Goal: Task Accomplishment & Management: Manage account settings

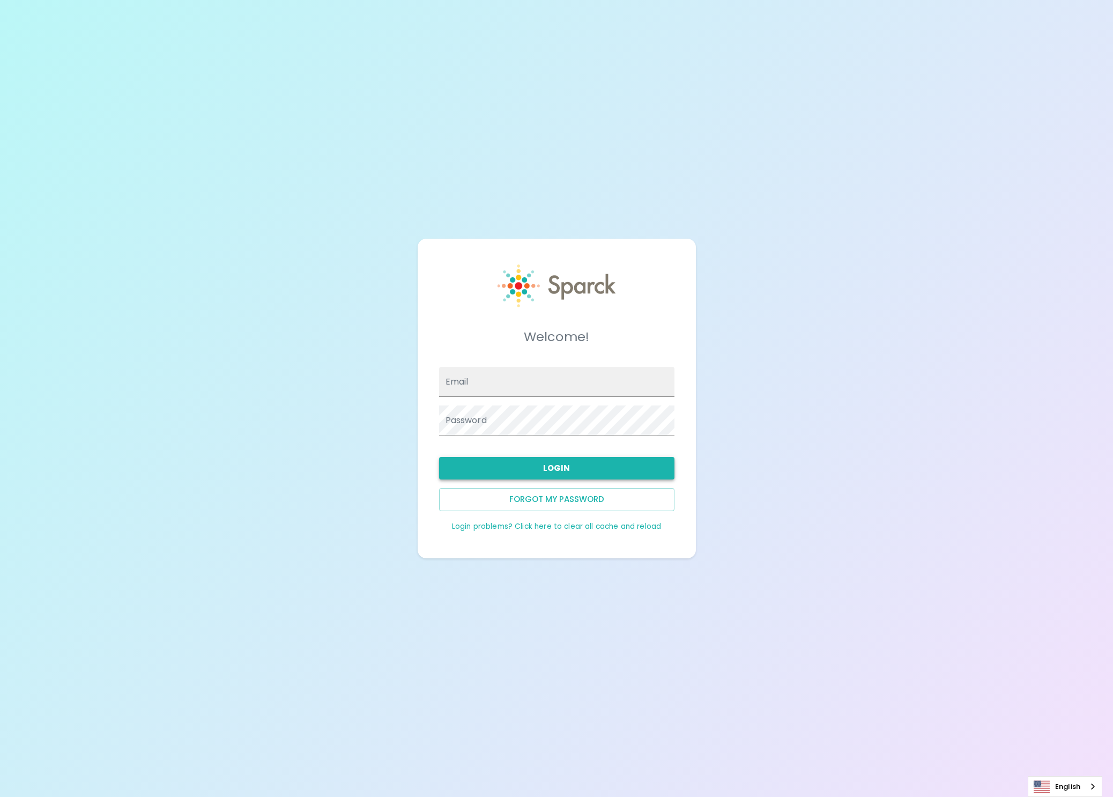
type input "[EMAIL_ADDRESS][DOMAIN_NAME]"
click at [609, 477] on button "Login" at bounding box center [556, 468] width 235 height 23
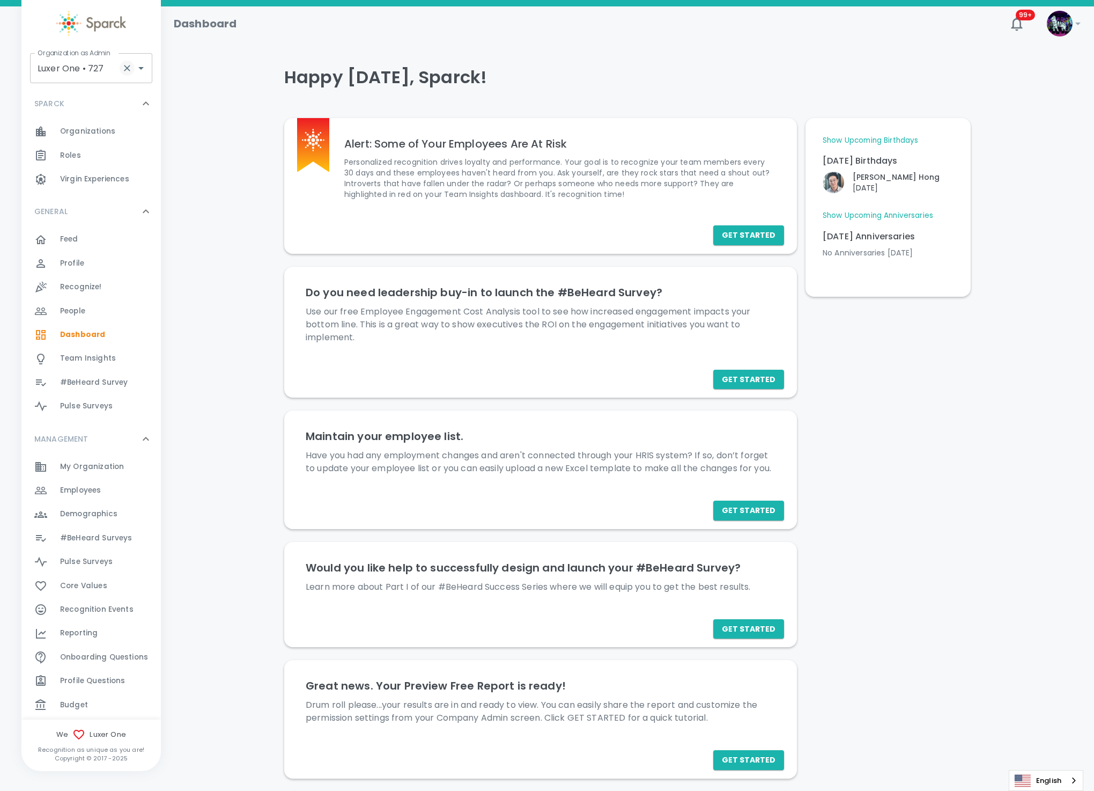
click at [125, 69] on icon "Clear" at bounding box center [127, 68] width 6 height 6
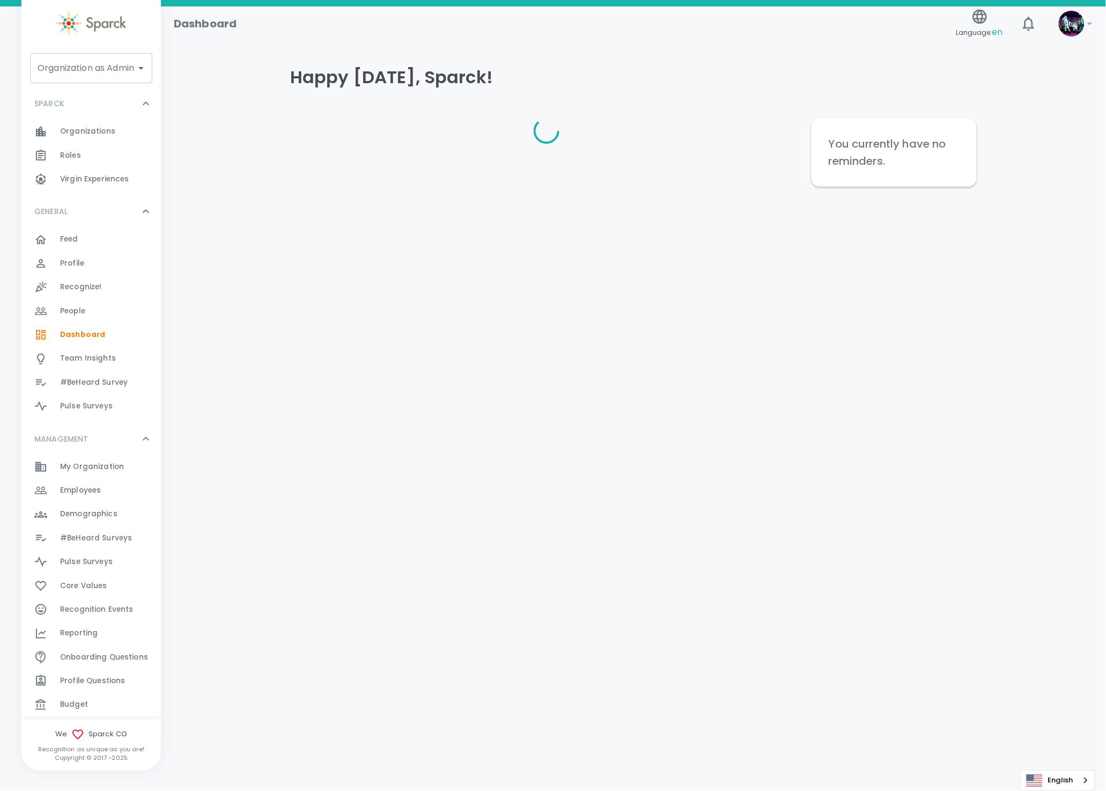
click at [121, 76] on input "Organization as Admin" at bounding box center [83, 68] width 97 height 20
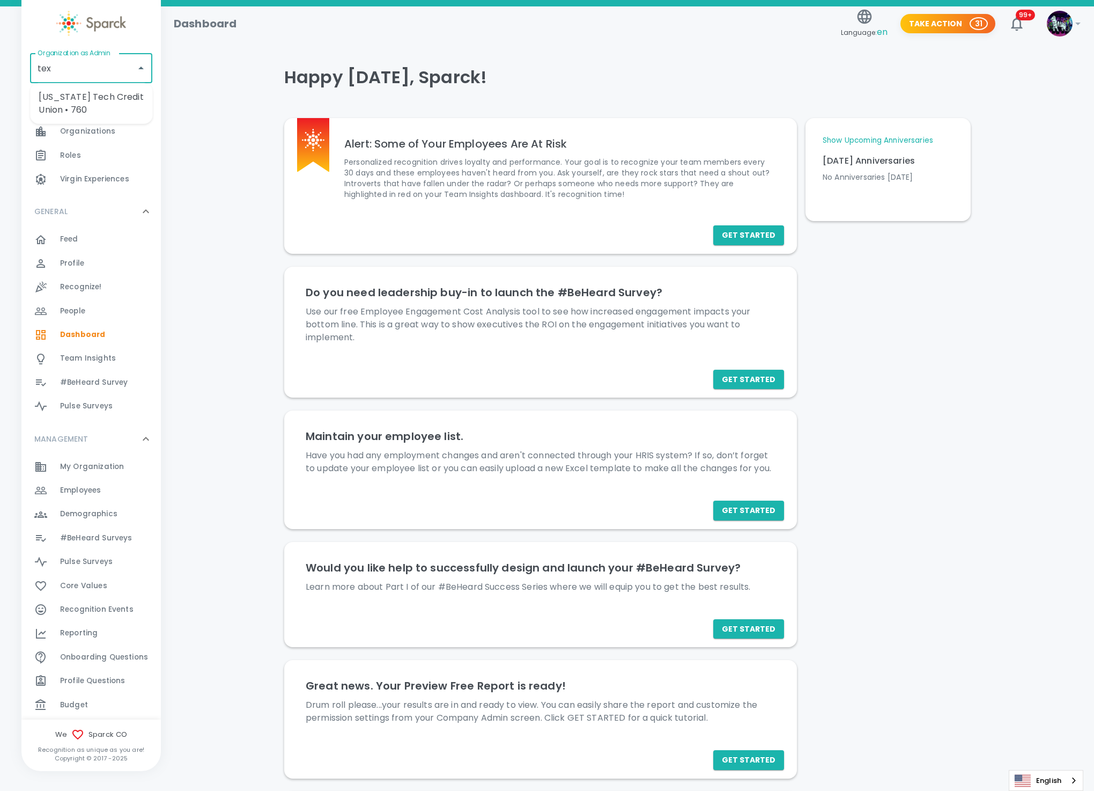
click at [72, 105] on li "[US_STATE] Tech Credit Union • 760" at bounding box center [91, 103] width 122 height 32
type input "[US_STATE] Tech Credit Union • 760"
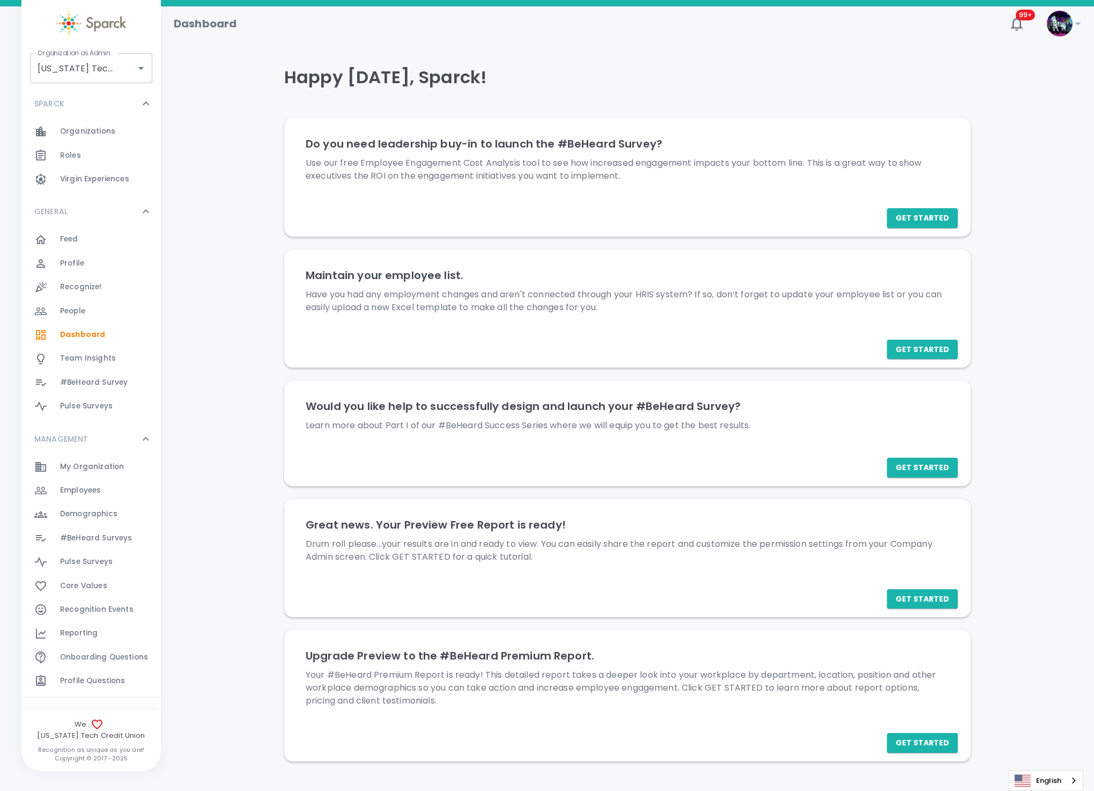
click at [121, 544] on span "#BeHeard Surveys 0" at bounding box center [96, 537] width 72 height 15
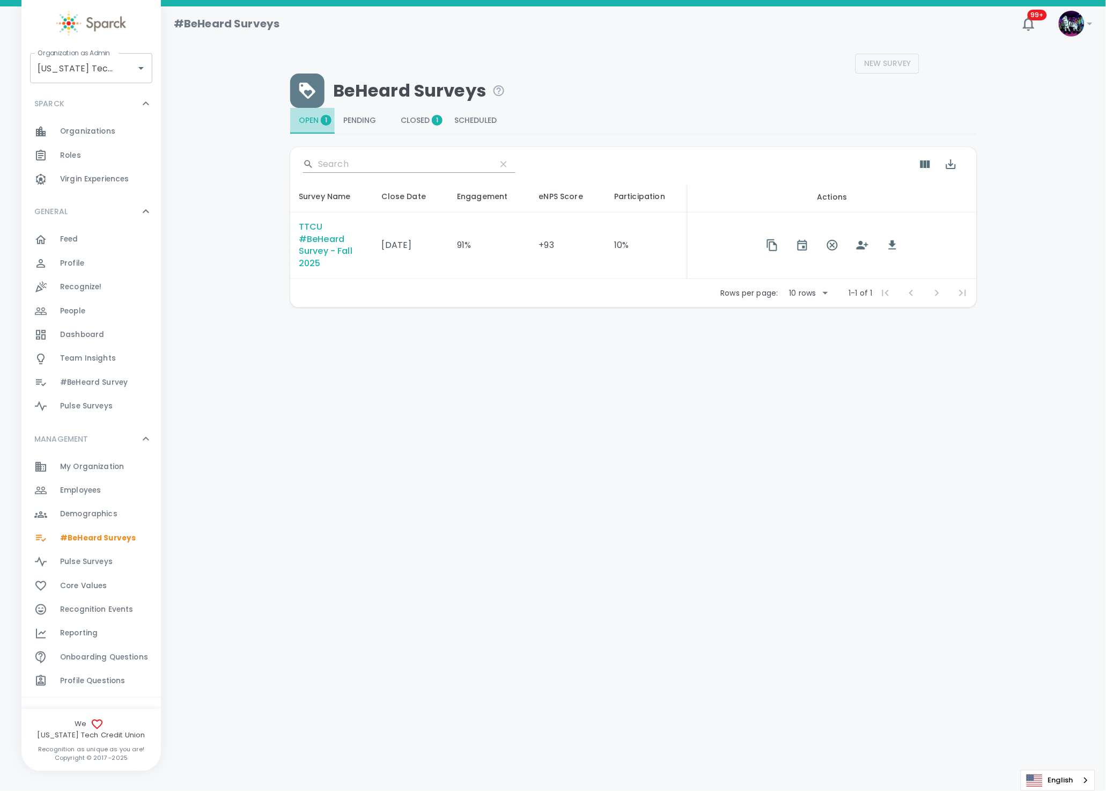
click at [318, 127] on button "Open 1" at bounding box center [312, 121] width 45 height 26
click at [891, 251] on icon "button" at bounding box center [892, 245] width 13 height 13
click at [1007, 363] on html "Skip Navigation #BeHeard Surveys 99+ ! Organization as Admin Texas Tech Credit …" at bounding box center [553, 181] width 1106 height 363
click at [89, 233] on div "Feed 0" at bounding box center [110, 239] width 101 height 15
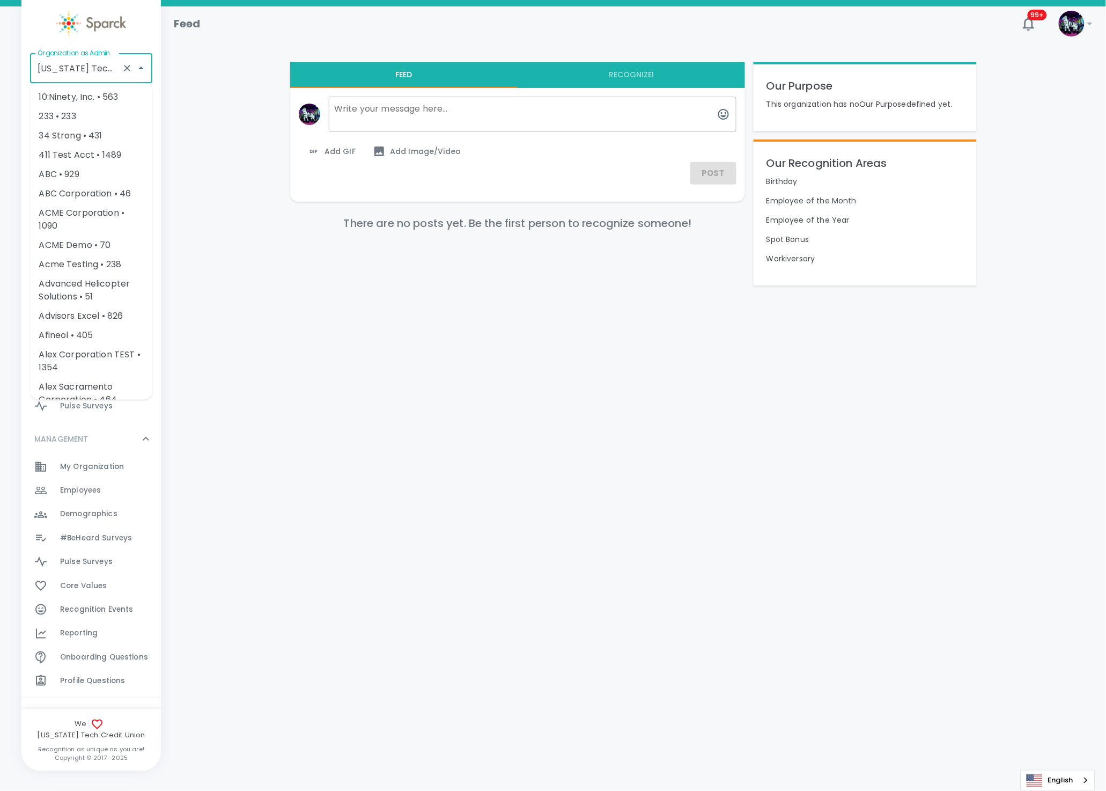
click at [70, 78] on input "[US_STATE] Tech Credit Union • 760" at bounding box center [76, 68] width 83 height 20
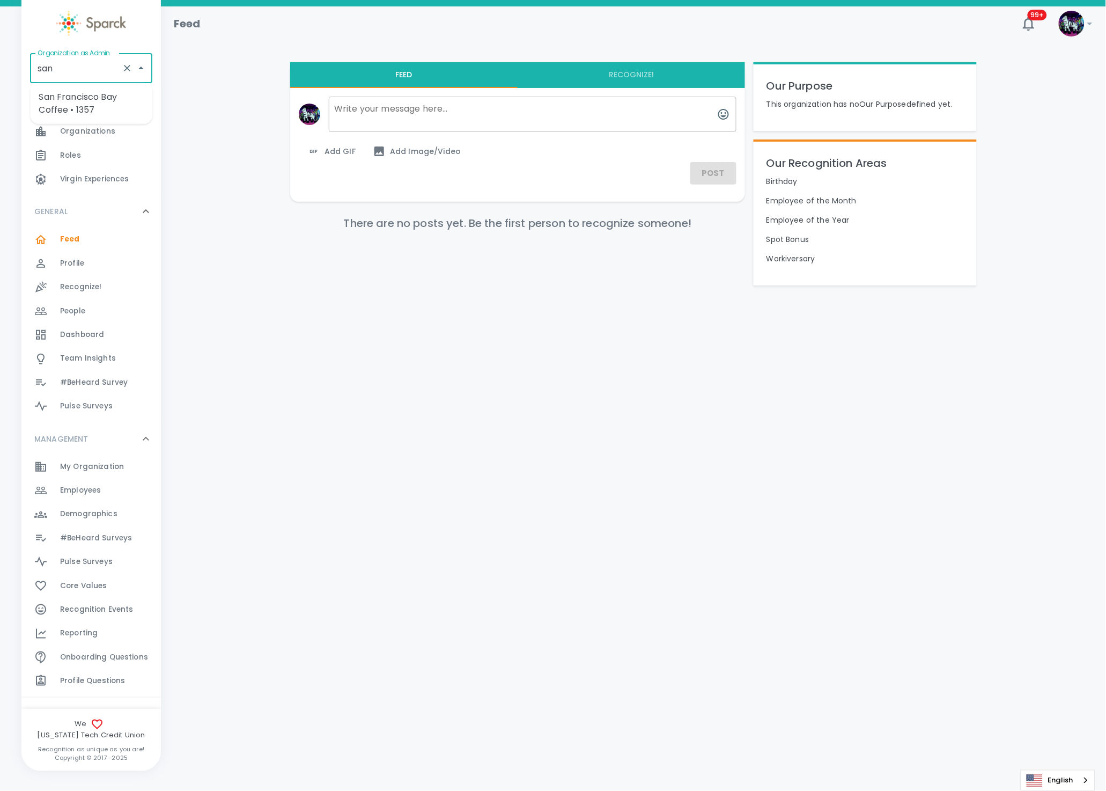
click at [104, 97] on li "San Francisco Bay Coffee • 1357" at bounding box center [91, 103] width 122 height 32
type input "San Francisco Bay Coffee • 1357"
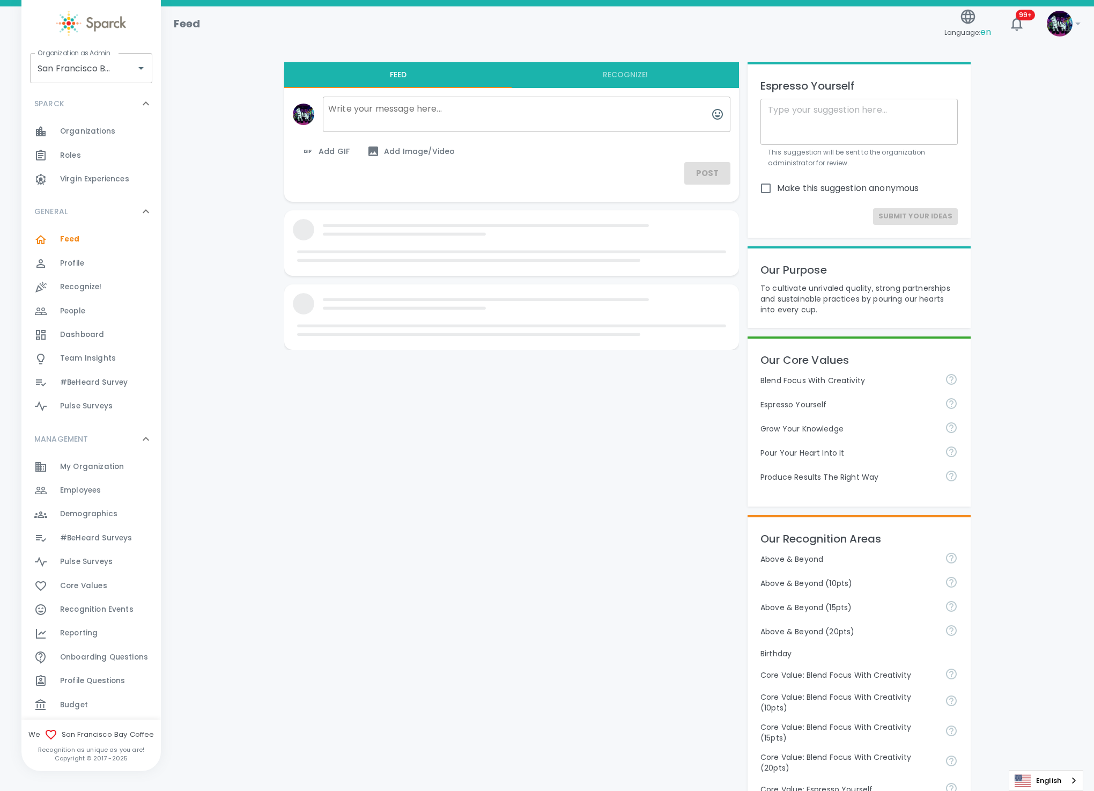
click at [102, 340] on div "Dashboard 0" at bounding box center [110, 334] width 101 height 15
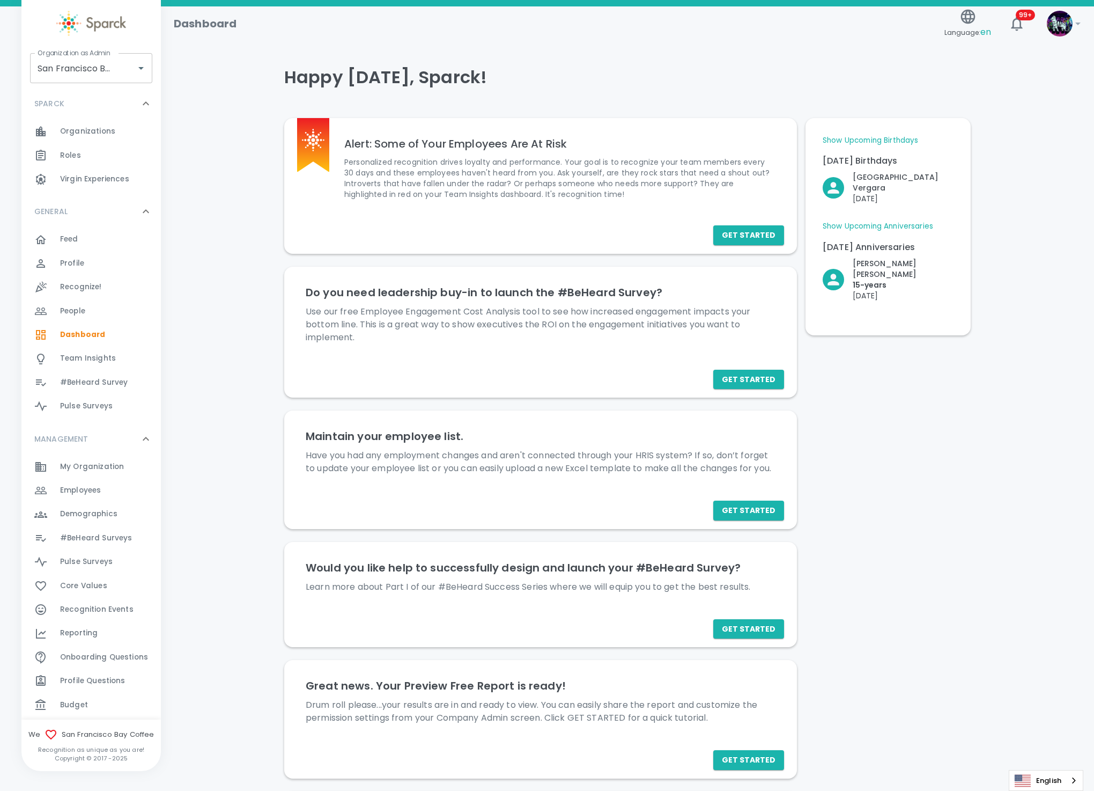
click at [875, 221] on link "Show Upcoming Anniversaries" at bounding box center [878, 226] width 110 height 11
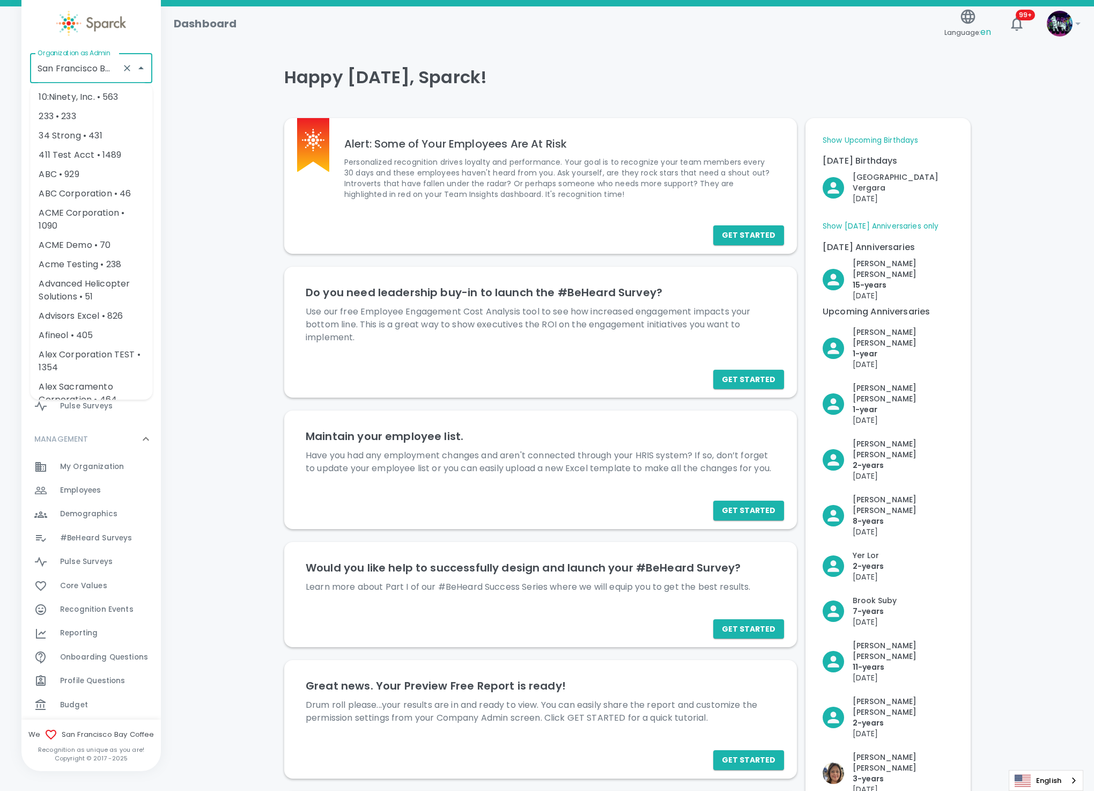
click at [75, 68] on input "San Francisco Bay Coffee • 1357" at bounding box center [76, 68] width 83 height 20
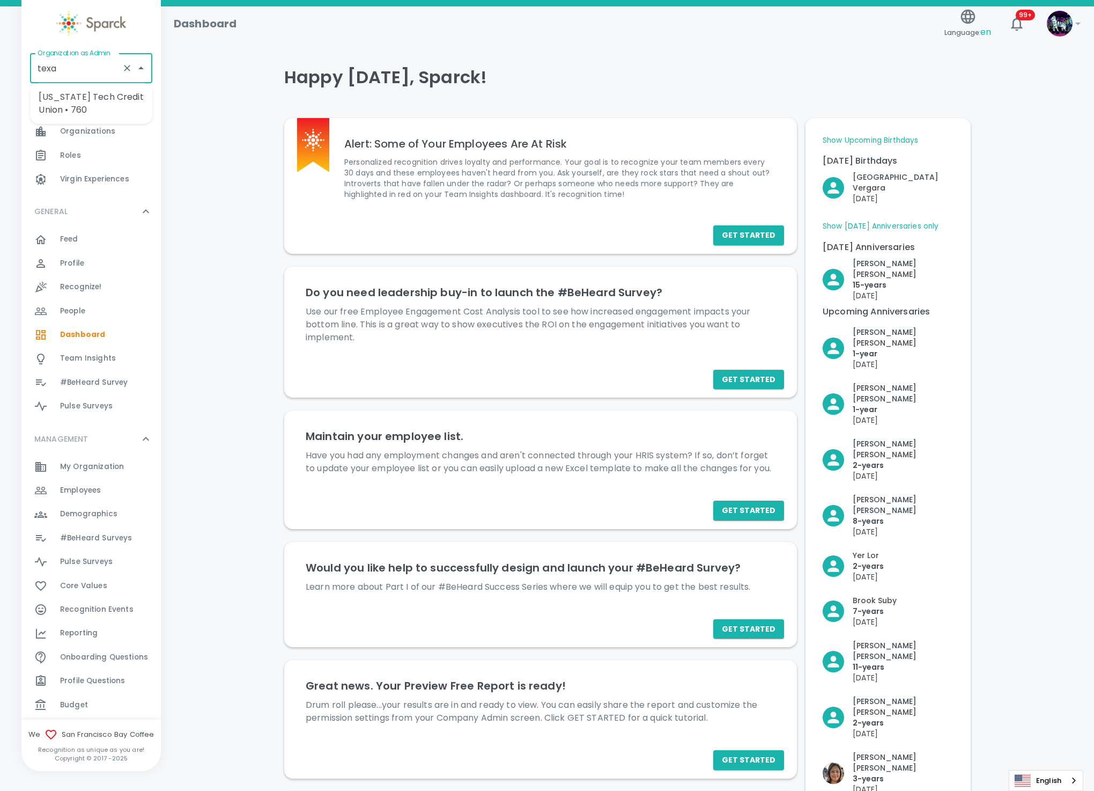
click at [94, 109] on li "[US_STATE] Tech Credit Union • 760" at bounding box center [91, 103] width 122 height 32
type input "[US_STATE] Tech Credit Union • 760"
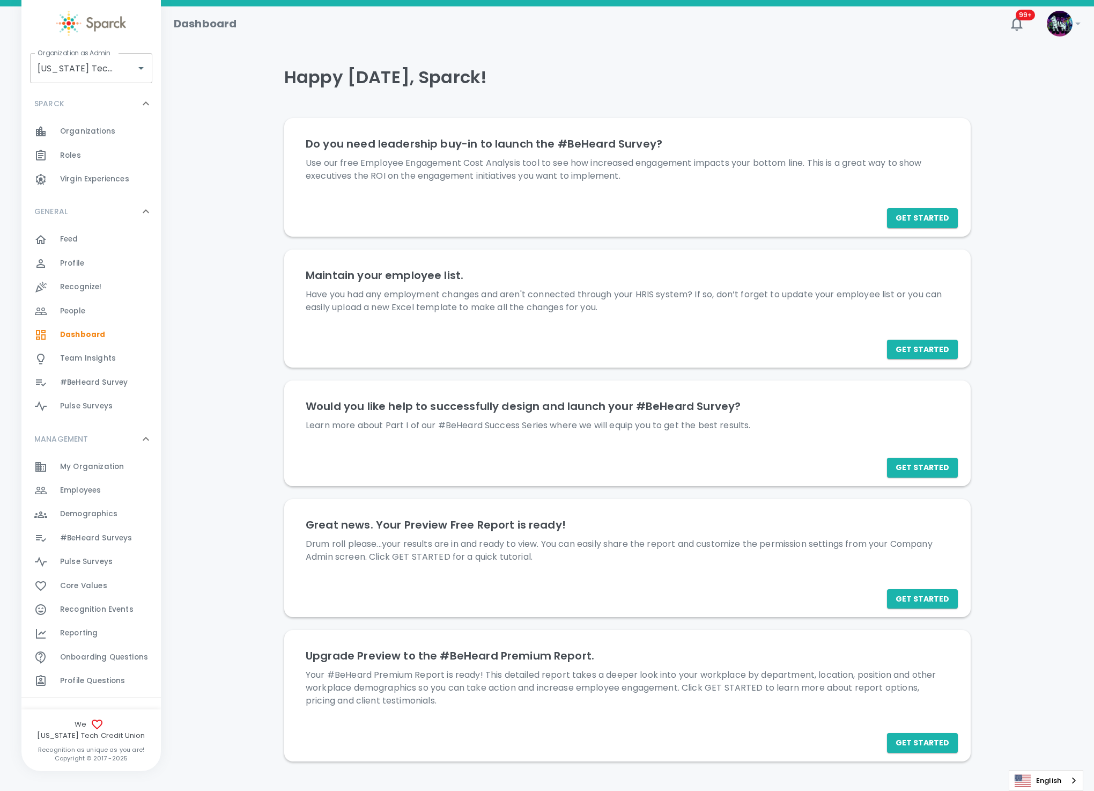
click at [117, 537] on span "#BeHeard Surveys" at bounding box center [96, 538] width 72 height 11
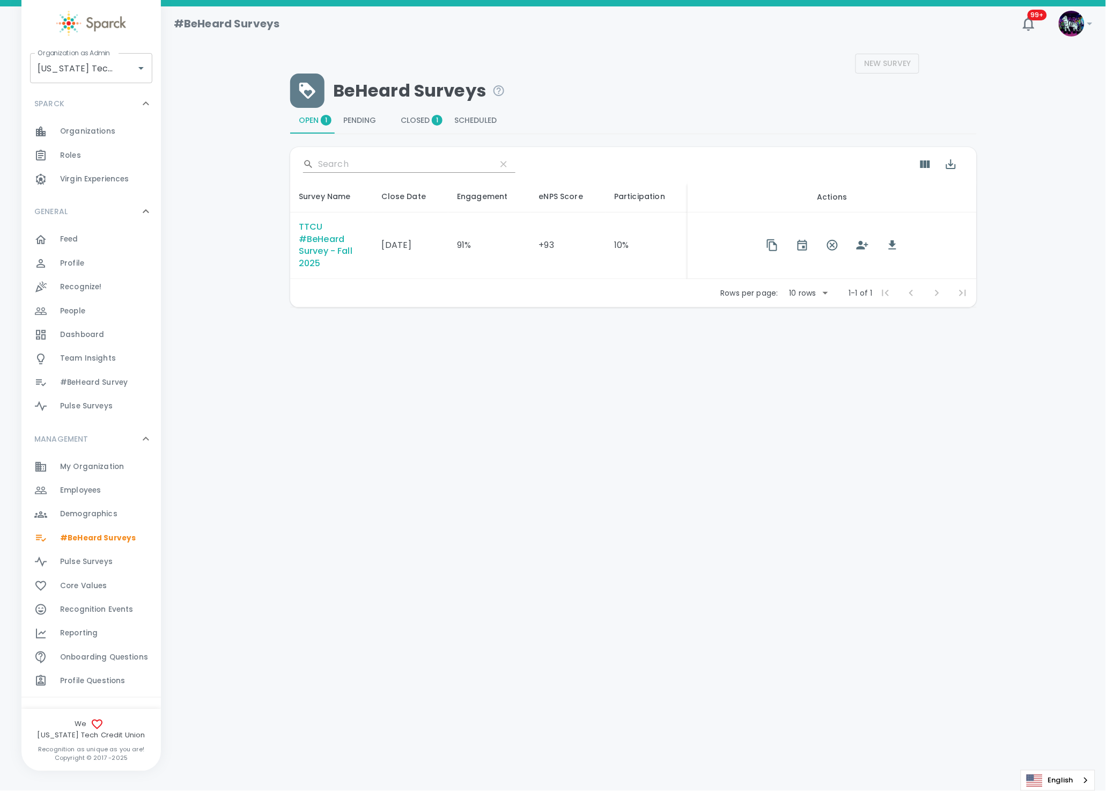
click at [412, 127] on button "Closed 1" at bounding box center [419, 121] width 54 height 26
click at [300, 122] on span "Open 1" at bounding box center [312, 121] width 27 height 10
click at [191, 234] on div "New Survey BeHeard Surveys Open 1 Pending 0 Closed 1 Scheduled 0 ​ Survey Name …" at bounding box center [633, 181] width 919 height 254
click at [416, 123] on span "Closed 1" at bounding box center [419, 121] width 36 height 10
click at [875, 247] on icon "button" at bounding box center [879, 245] width 13 height 13
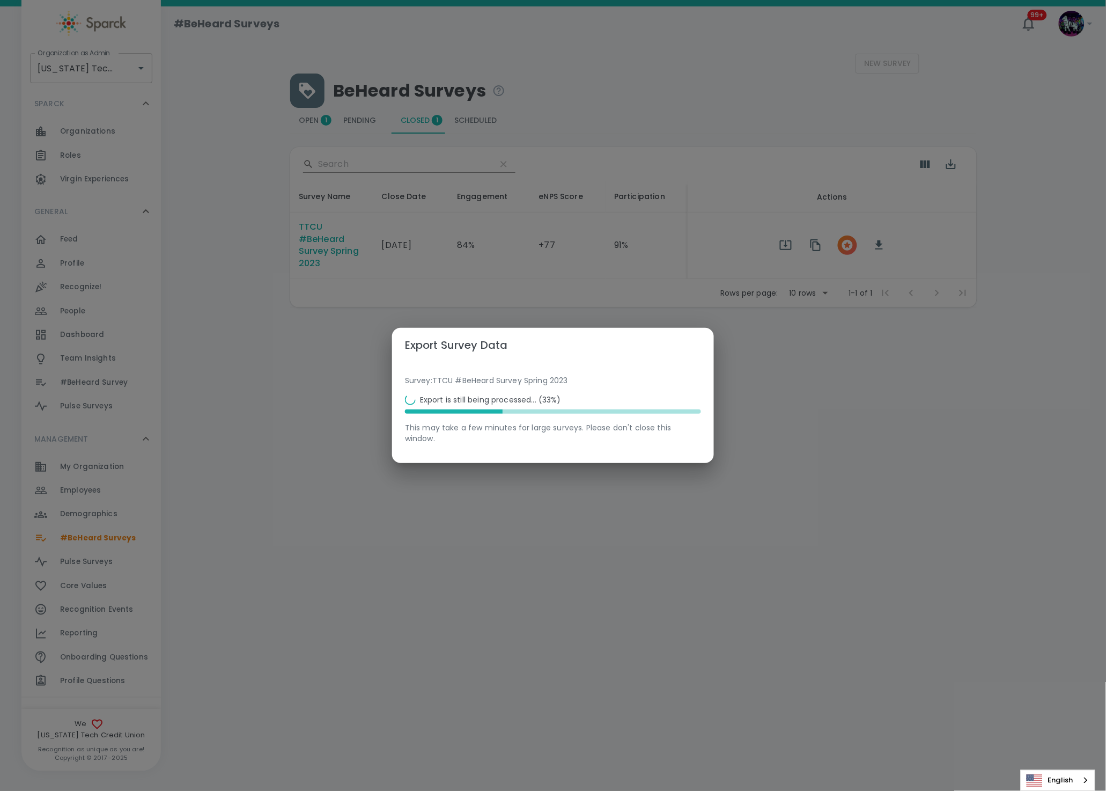
click at [580, 110] on div "Export Survey Data Survey: TTCU #BeHeard Survey Spring 2023 Export is still bei…" at bounding box center [553, 395] width 1106 height 791
click at [326, 238] on div "Export Survey Data Survey: TTCU #BeHeard Survey Spring 2023 Export is still bei…" at bounding box center [553, 395] width 1106 height 791
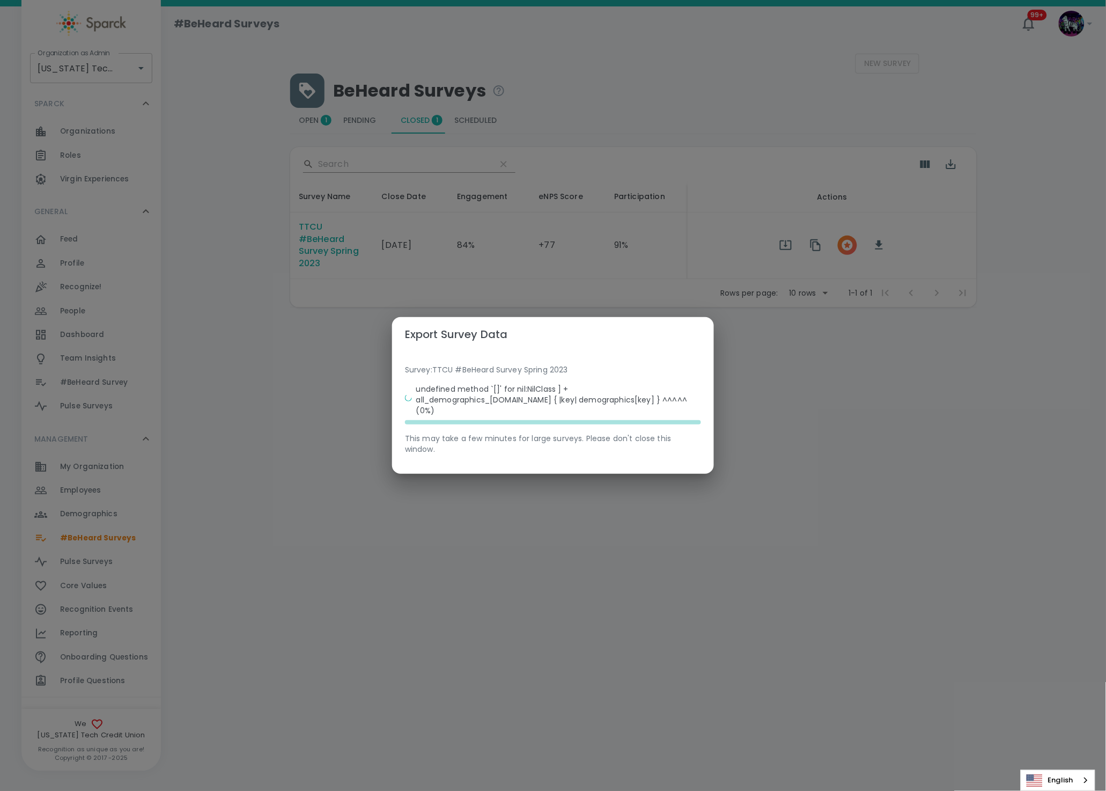
click at [297, 123] on div "Export Survey Data Survey: TTCU #BeHeard Survey Spring 2023 undefined method `[…" at bounding box center [553, 395] width 1106 height 791
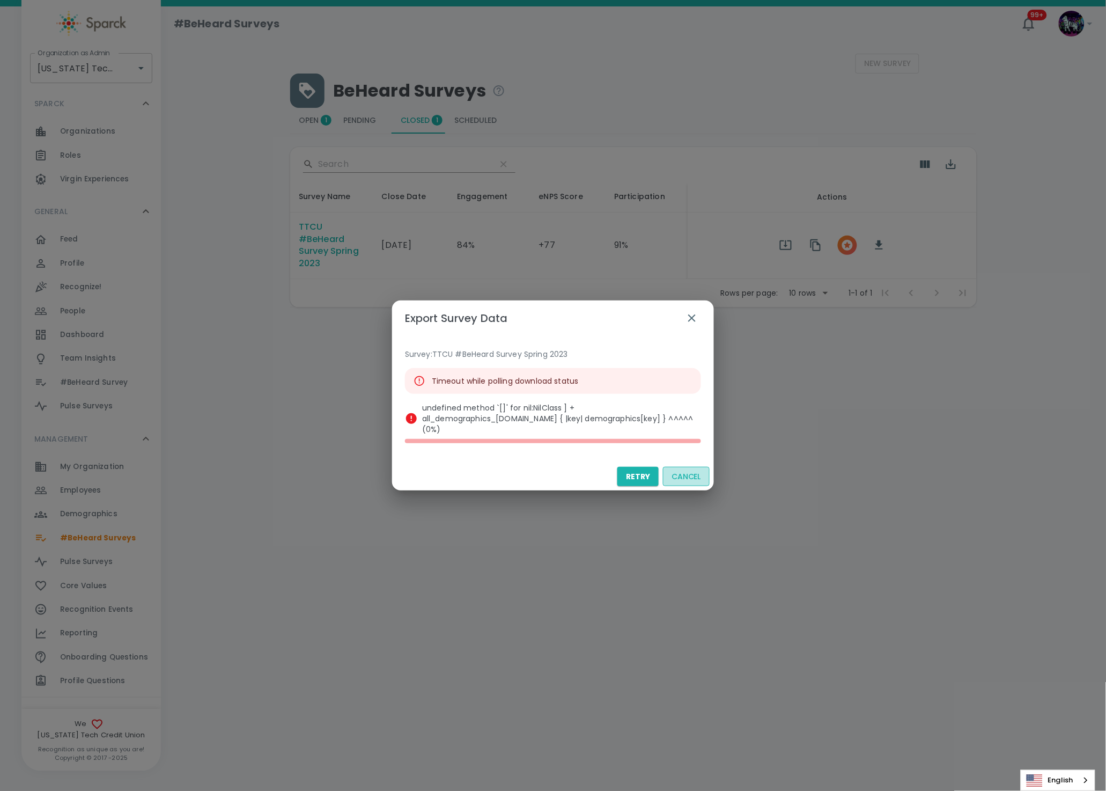
click at [686, 473] on button "Cancel" at bounding box center [686, 477] width 47 height 20
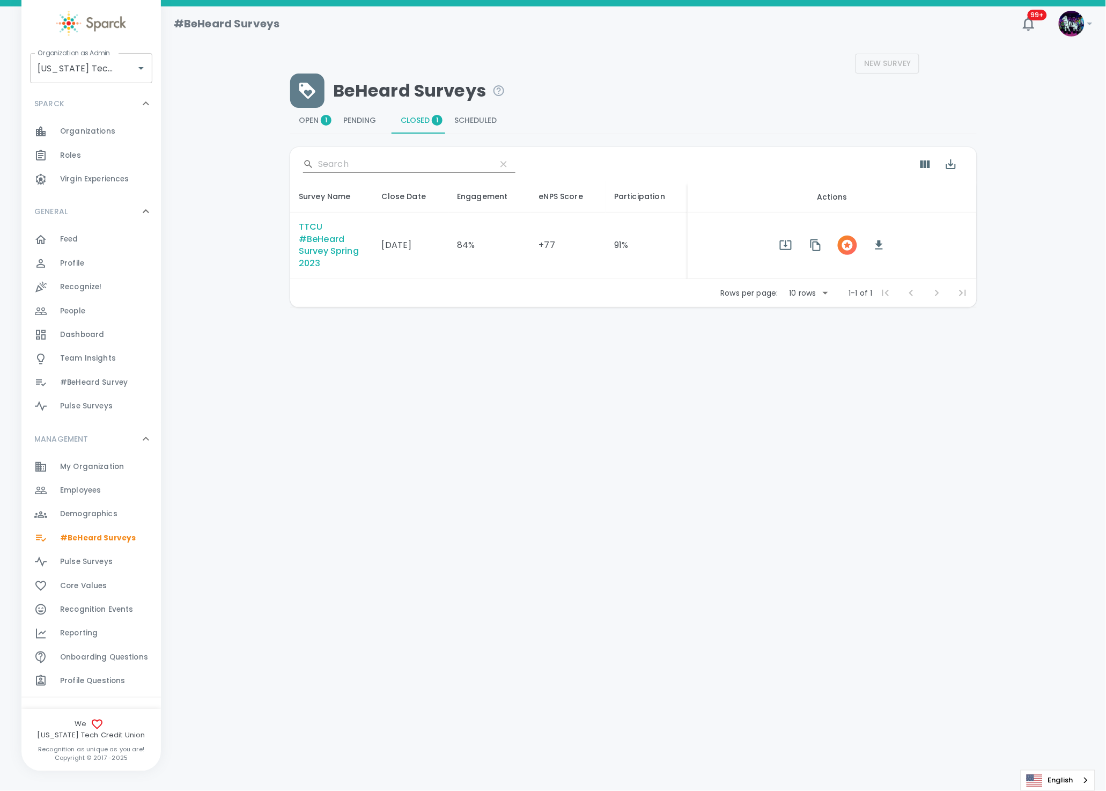
click at [264, 363] on html "Skip Navigation #BeHeard Surveys 99+ ! Organization as Admin Texas Tech Credit …" at bounding box center [553, 181] width 1106 height 363
click at [69, 70] on input "[US_STATE] Tech Credit Union • 760" at bounding box center [76, 68] width 83 height 20
click at [84, 98] on li "Luxer One • 727" at bounding box center [91, 96] width 122 height 19
type input "Luxer One • 727"
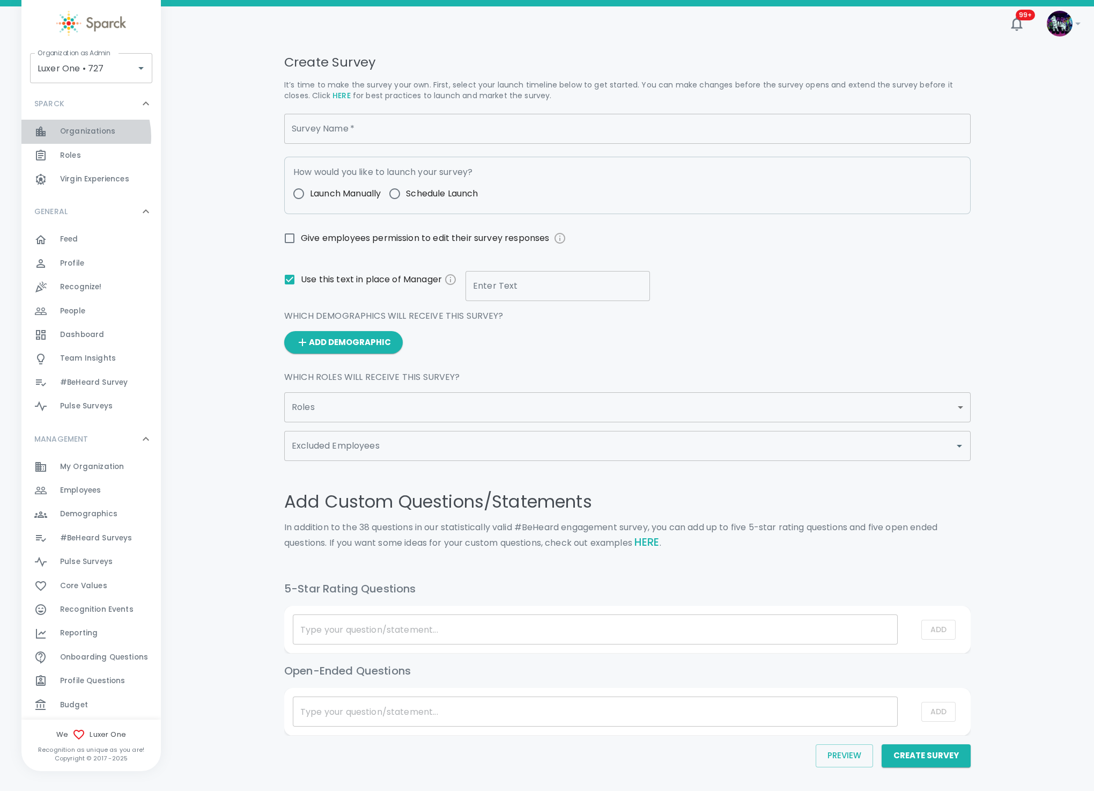
click at [73, 136] on span "Organizations" at bounding box center [87, 131] width 55 height 11
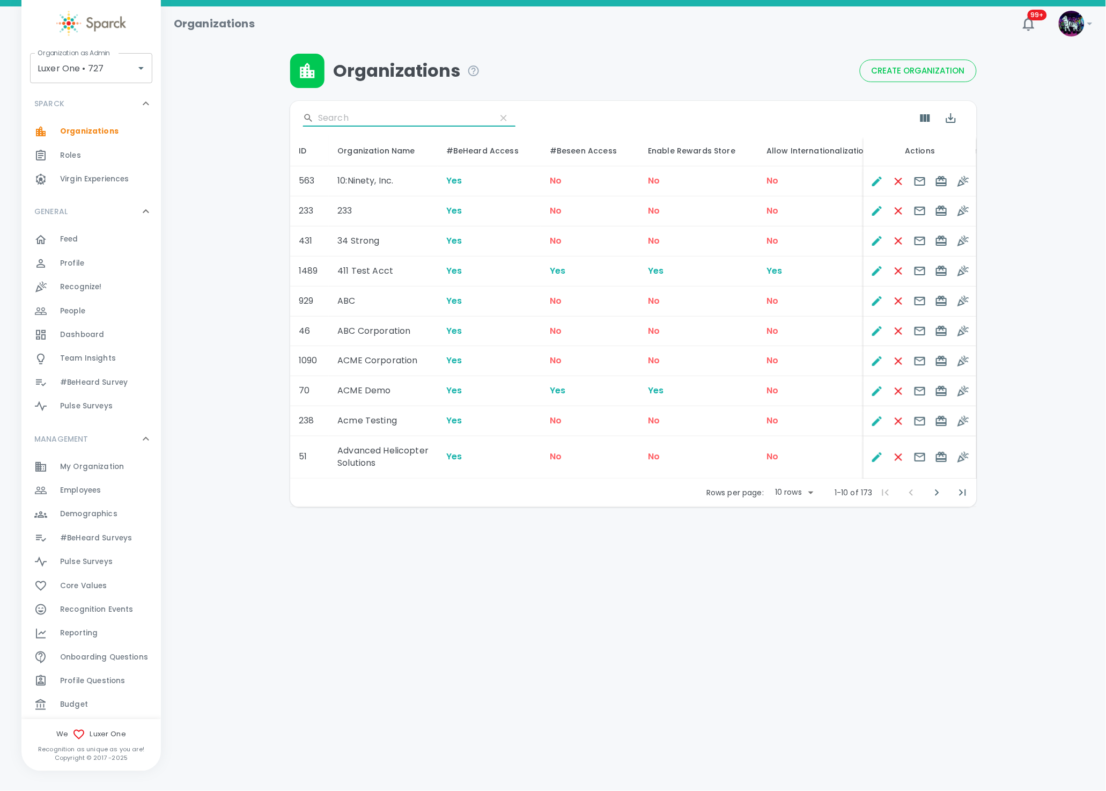
click at [363, 115] on input "Search" at bounding box center [402, 117] width 169 height 17
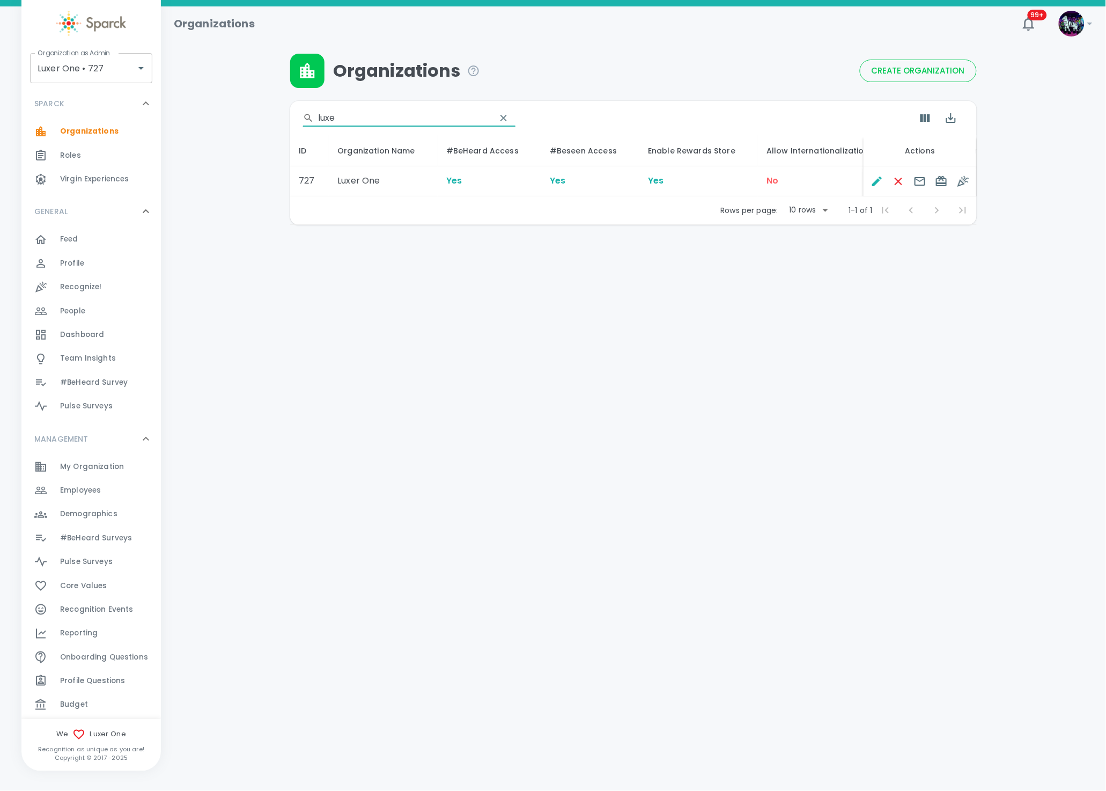
type input "luxe"
drag, startPoint x: 791, startPoint y: 177, endPoint x: 757, endPoint y: 191, distance: 36.6
click at [758, 191] on td "No" at bounding box center [825, 181] width 134 height 30
click at [838, 281] on html "Skip Navigation Organizations 99+ ! Organization as Admin Luxer One • 727 Organ…" at bounding box center [553, 140] width 1106 height 281
click at [104, 485] on div "Employees 0" at bounding box center [110, 490] width 101 height 15
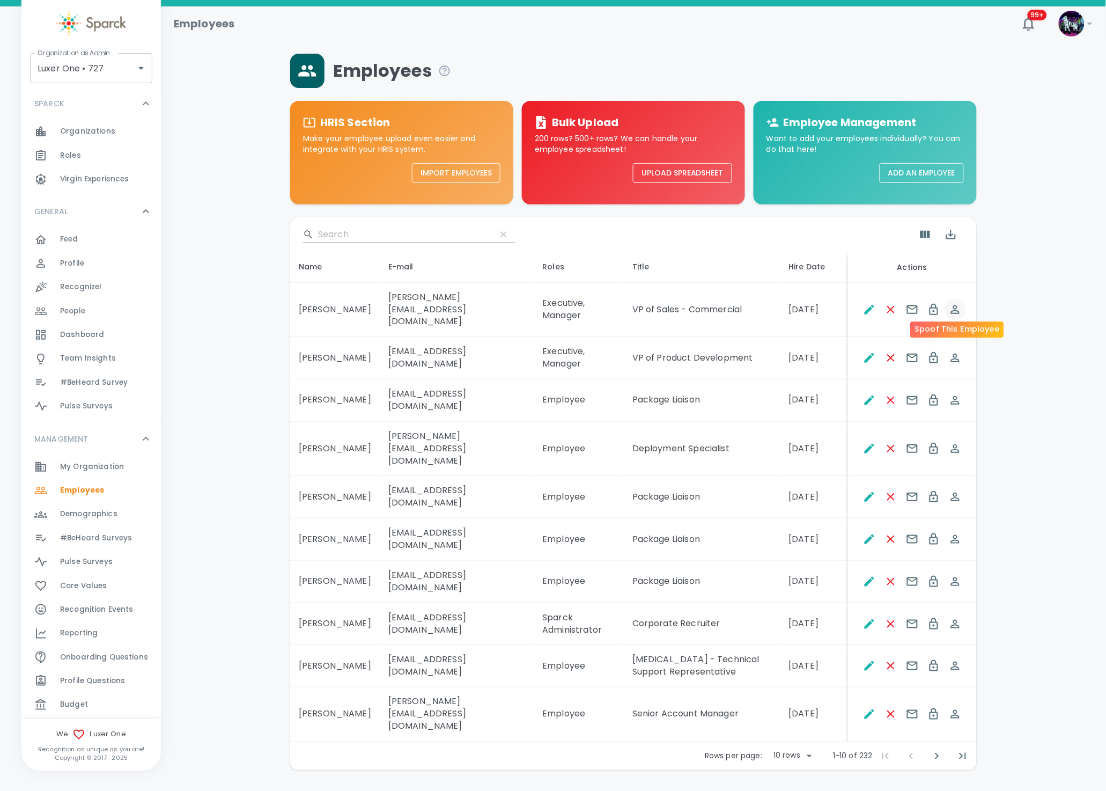
click at [951, 304] on icon "Spoof This Employee" at bounding box center [955, 309] width 13 height 13
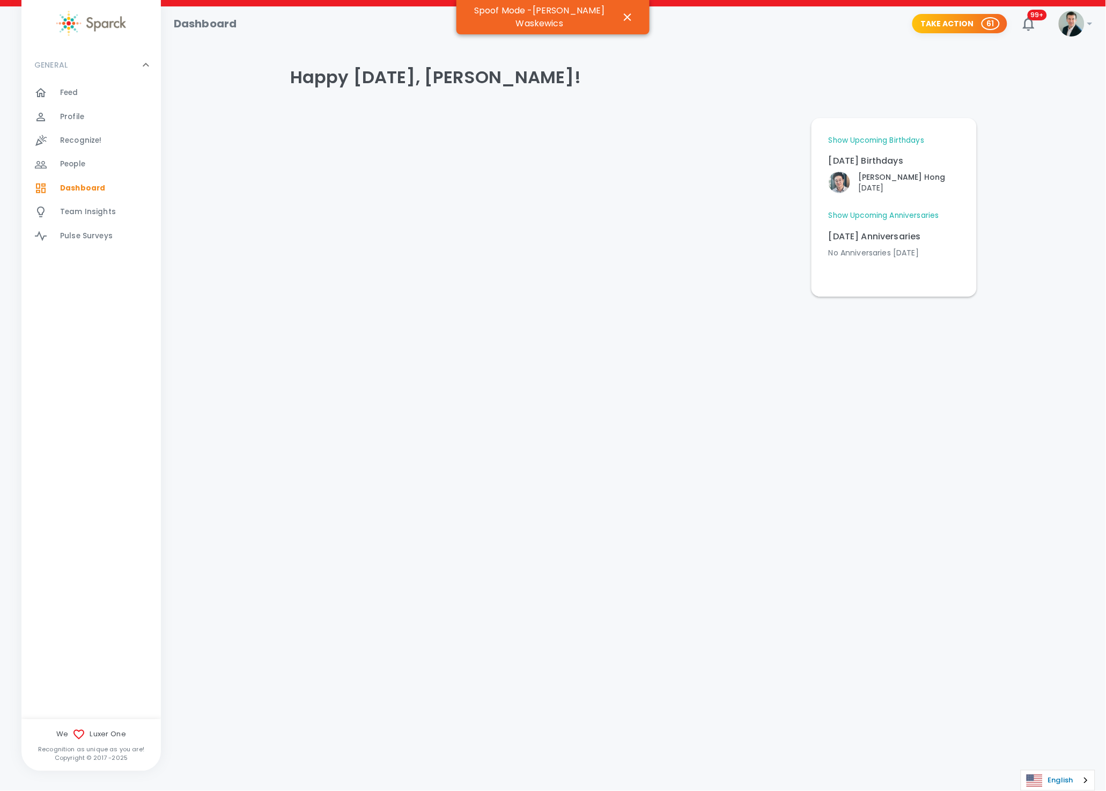
click at [1040, 774] on img "Language" at bounding box center [1035, 780] width 16 height 13
click at [826, 352] on html "Skip Navigation Dashboard Take Action 61 99+ ! GENERAL 0 Feed 0 Profile 0 Recog…" at bounding box center [553, 176] width 1106 height 352
drag, startPoint x: 625, startPoint y: 10, endPoint x: 621, endPoint y: 18, distance: 9.4
click at [621, 18] on icon "button" at bounding box center [627, 17] width 13 height 13
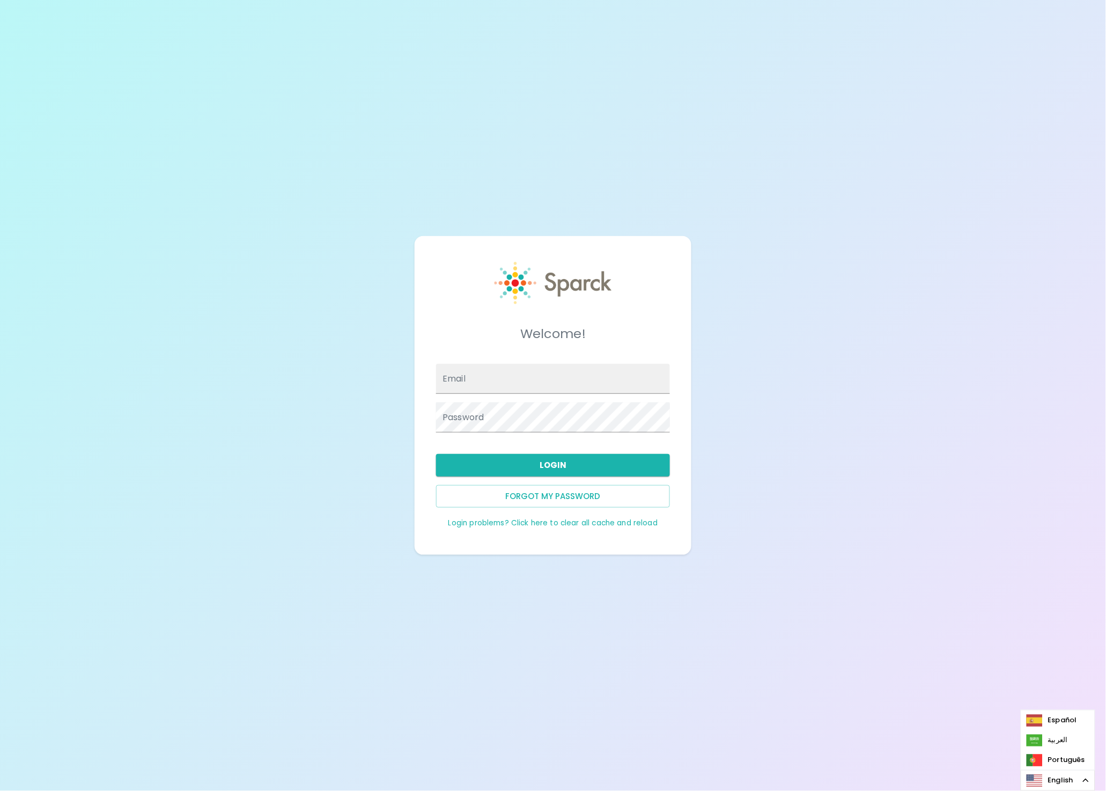
type input "[EMAIL_ADDRESS][DOMAIN_NAME]"
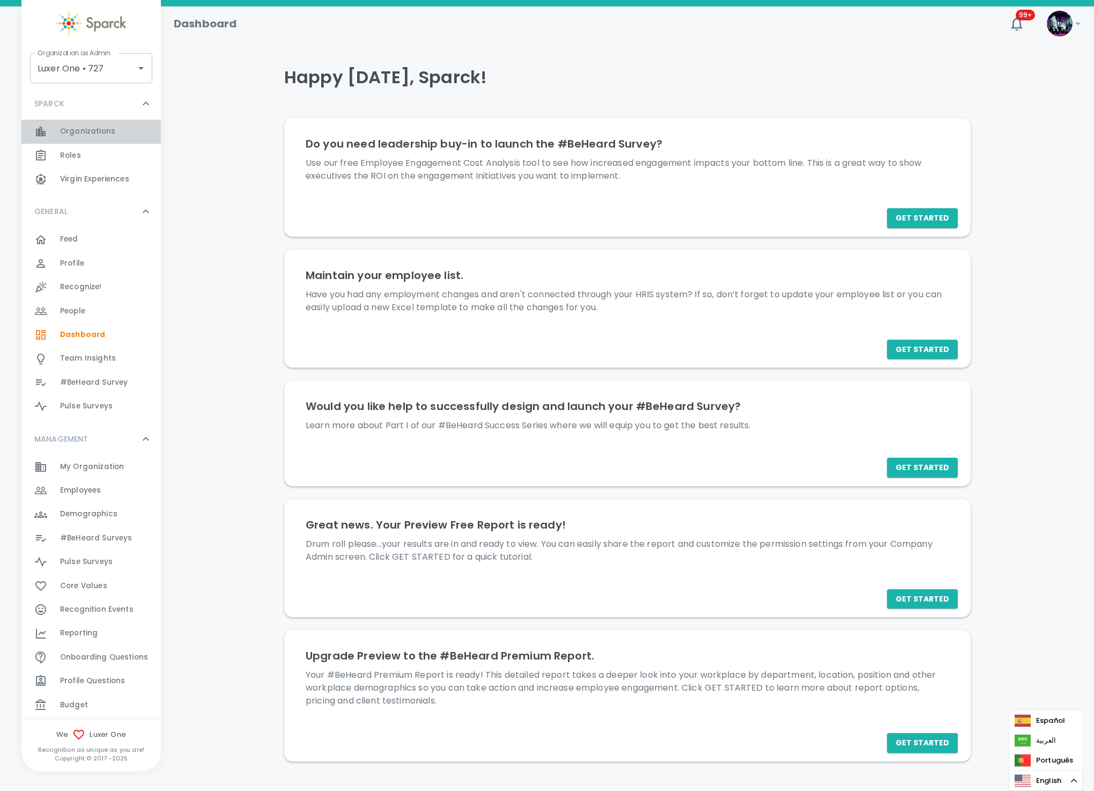
click at [100, 130] on span "Organizations" at bounding box center [87, 131] width 55 height 11
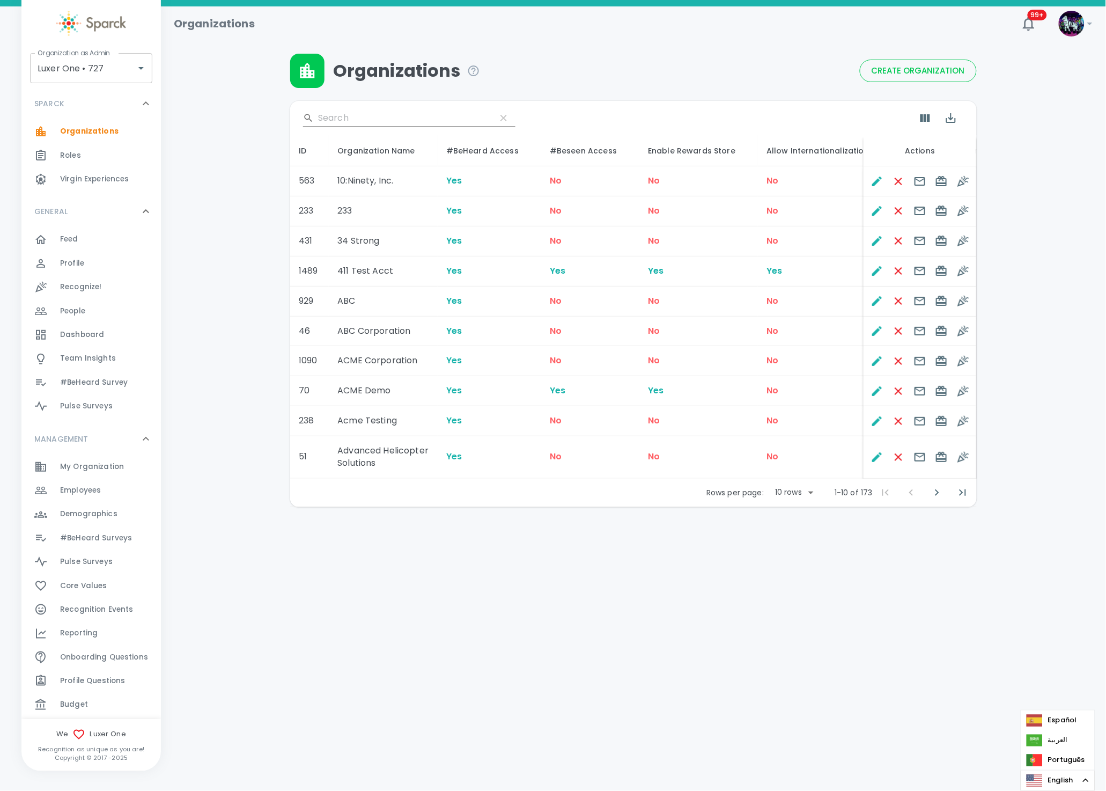
click at [1058, 563] on html "Skip Navigation Organizations 99+ ! Organization as Admin Luxer One • 727 Organ…" at bounding box center [553, 281] width 1106 height 563
click at [337, 119] on input "Search" at bounding box center [402, 117] width 169 height 17
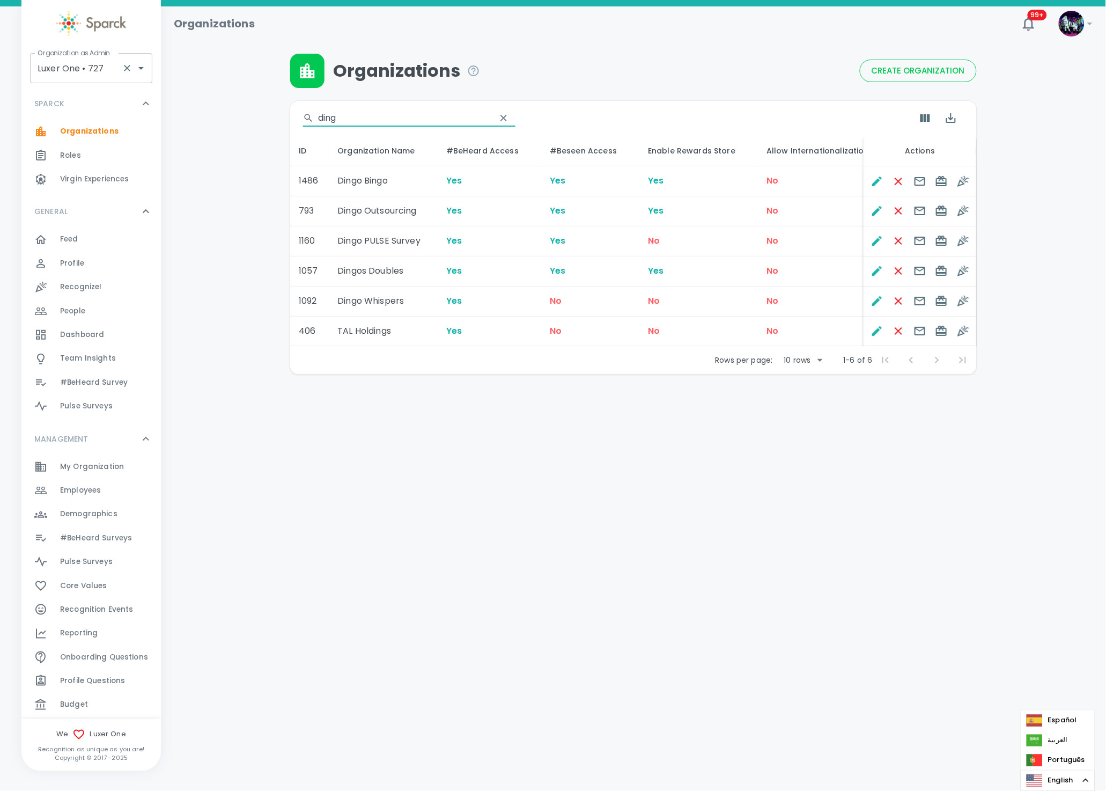
type input "ding"
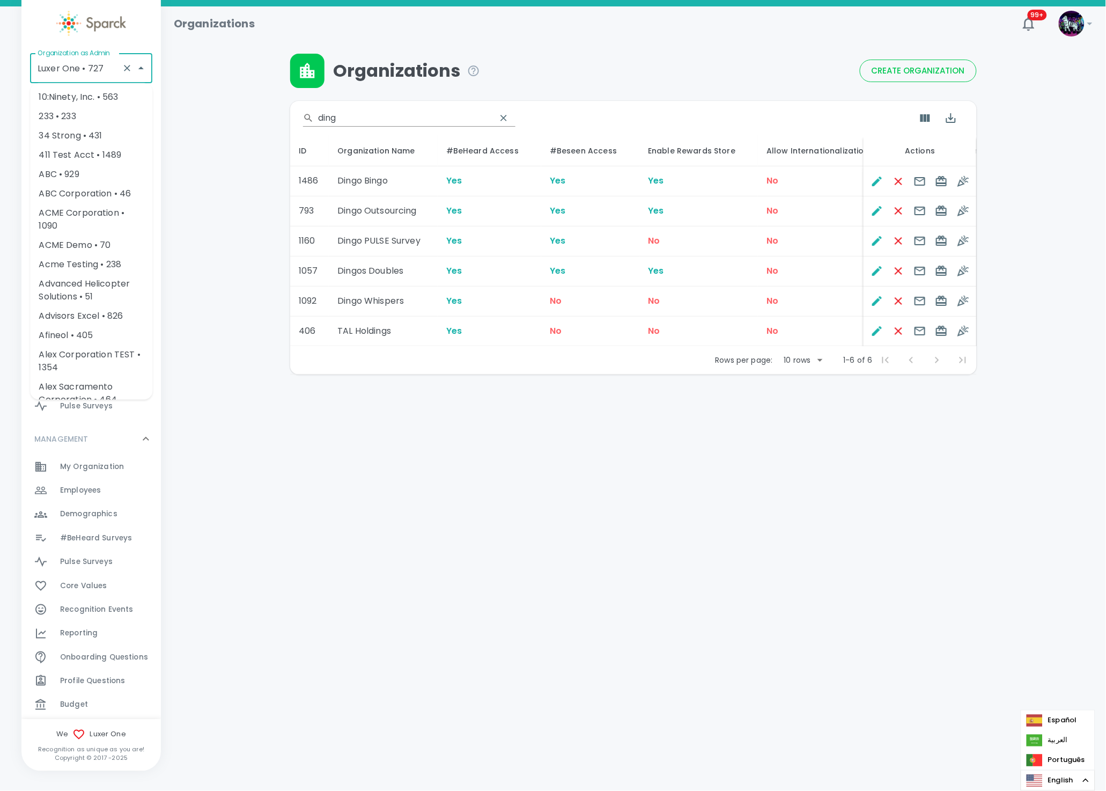
click at [60, 74] on input "Luxer One • 727" at bounding box center [76, 68] width 83 height 20
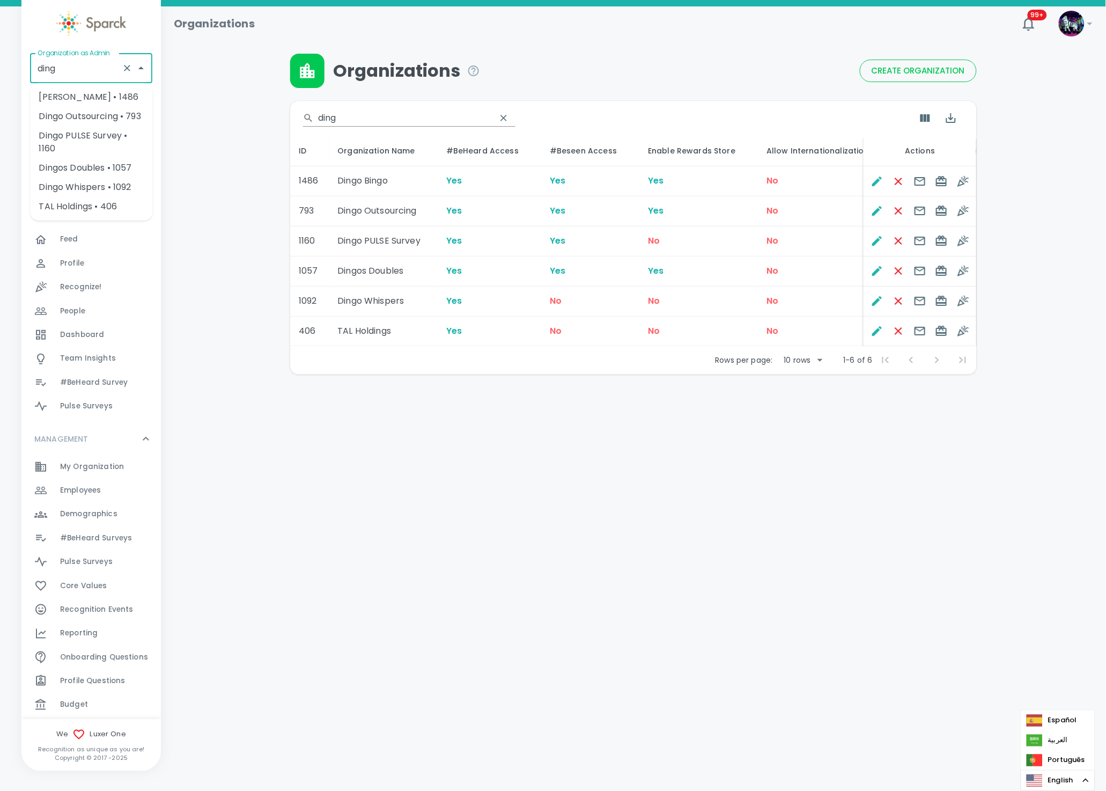
click at [83, 96] on li "[PERSON_NAME] • 1486" at bounding box center [91, 96] width 122 height 19
type input "[PERSON_NAME] • 1486"
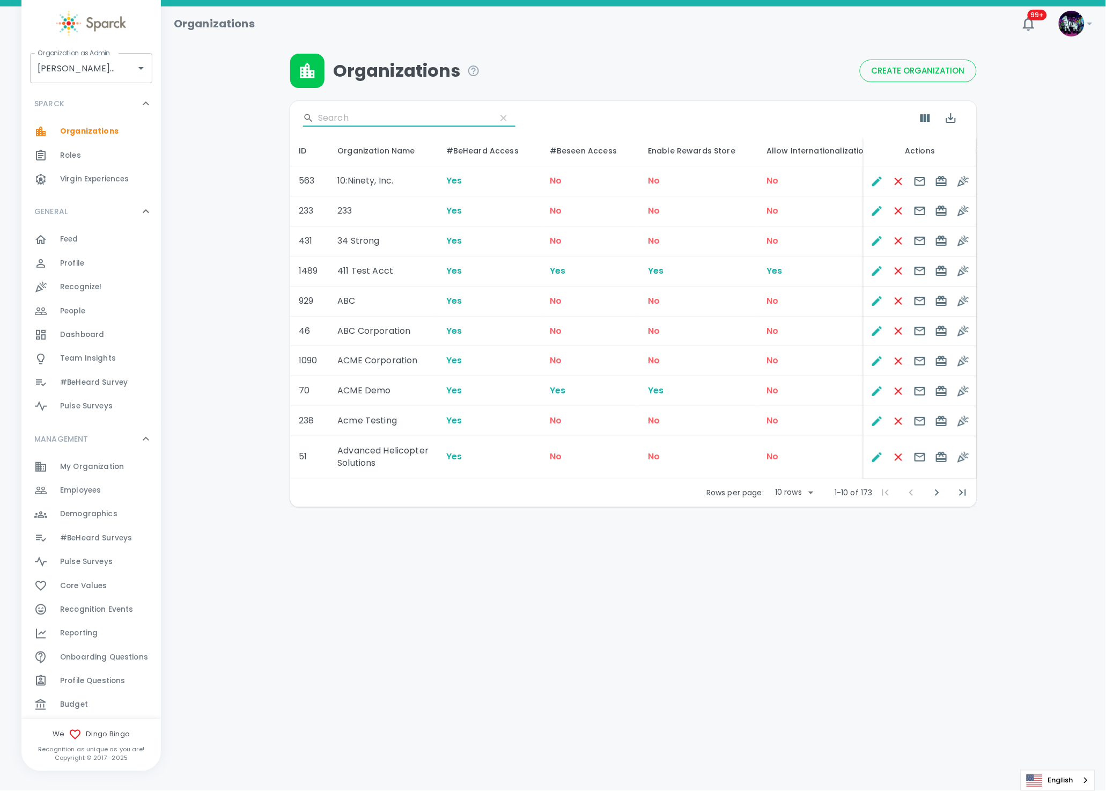
click at [385, 117] on input "Search" at bounding box center [402, 117] width 169 height 17
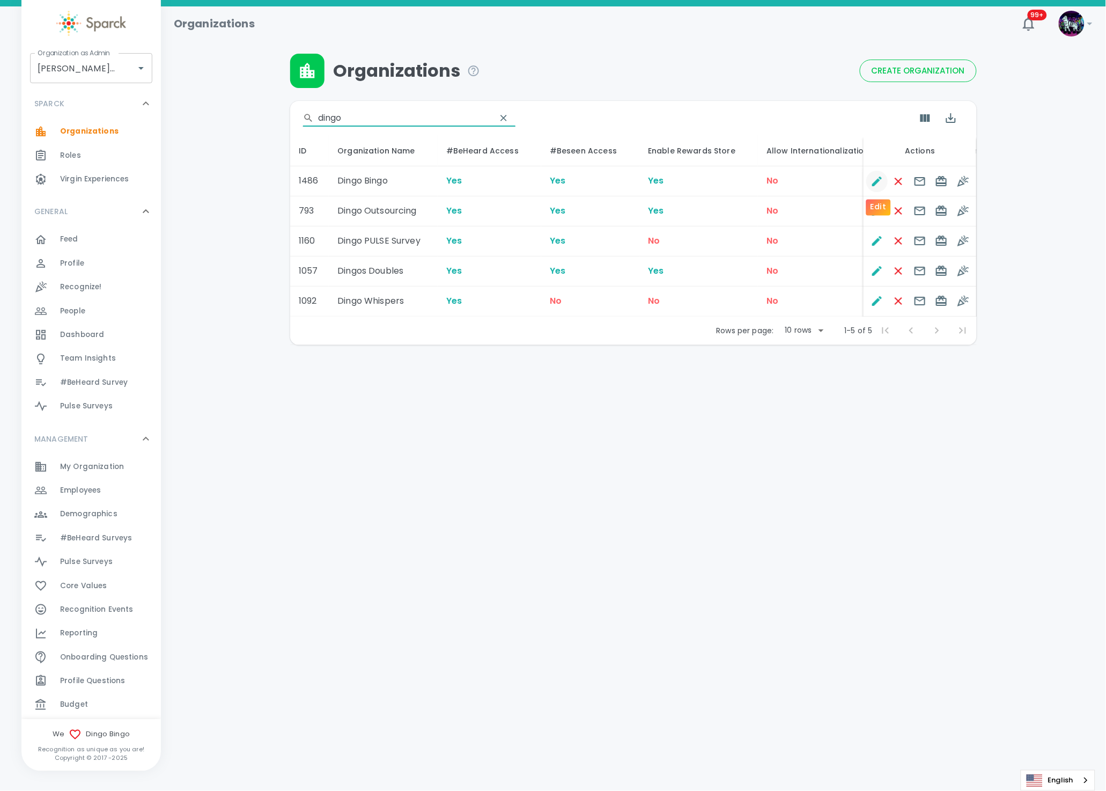
type input "dingo"
click at [877, 182] on icon "Edit" at bounding box center [878, 181] width 10 height 10
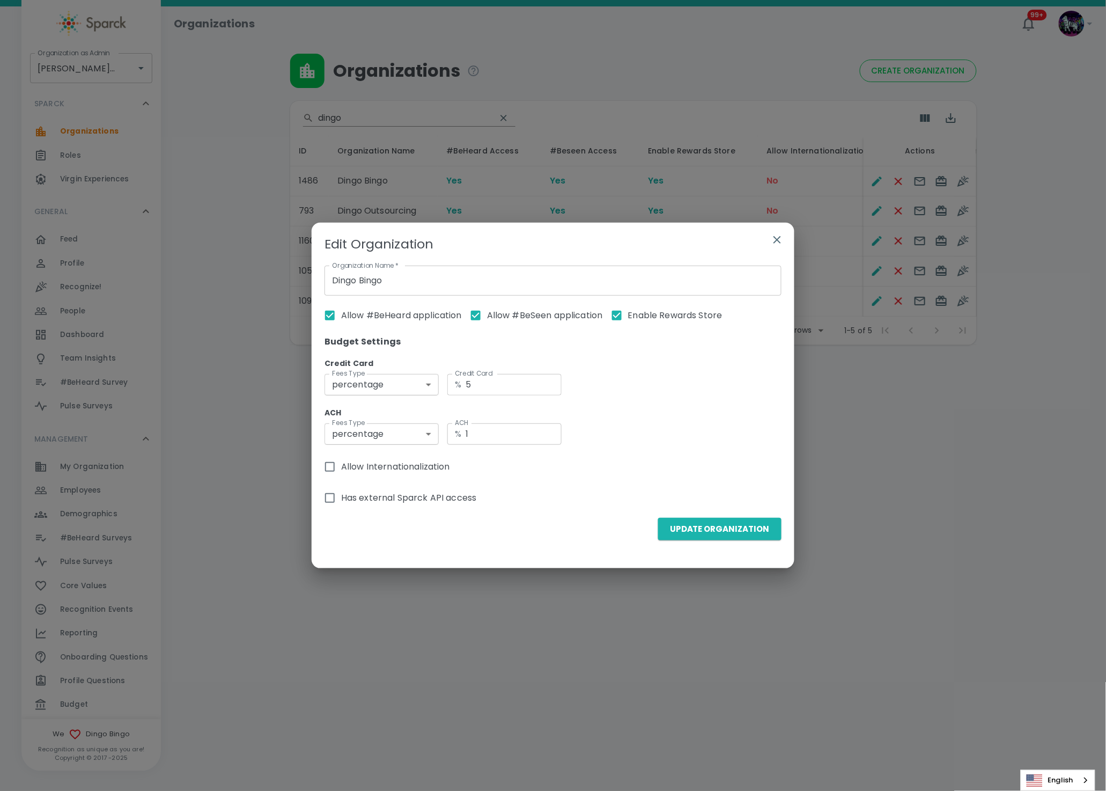
click at [400, 471] on span "Allow Internationalization" at bounding box center [395, 466] width 109 height 13
click at [341, 471] on input "Allow Internationalization" at bounding box center [330, 466] width 23 height 23
checkbox input "true"
click at [755, 529] on button "Update Organization" at bounding box center [719, 529] width 123 height 23
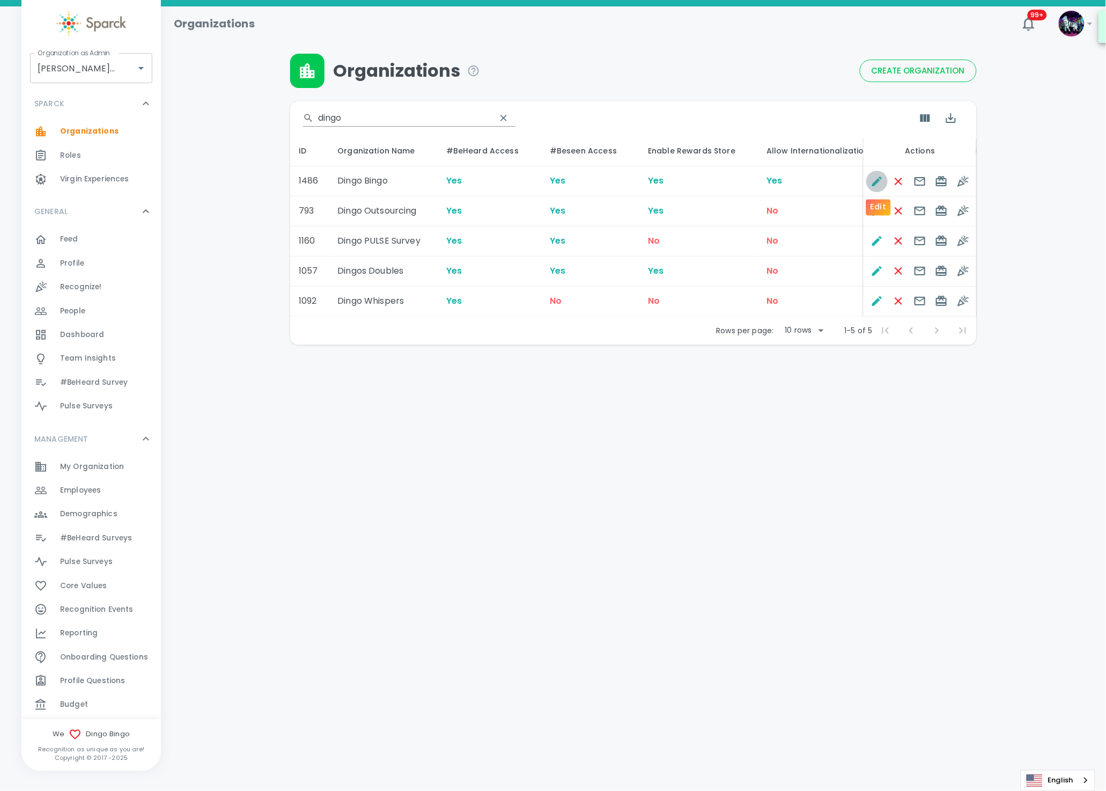
click at [874, 183] on icon "Edit" at bounding box center [878, 181] width 10 height 10
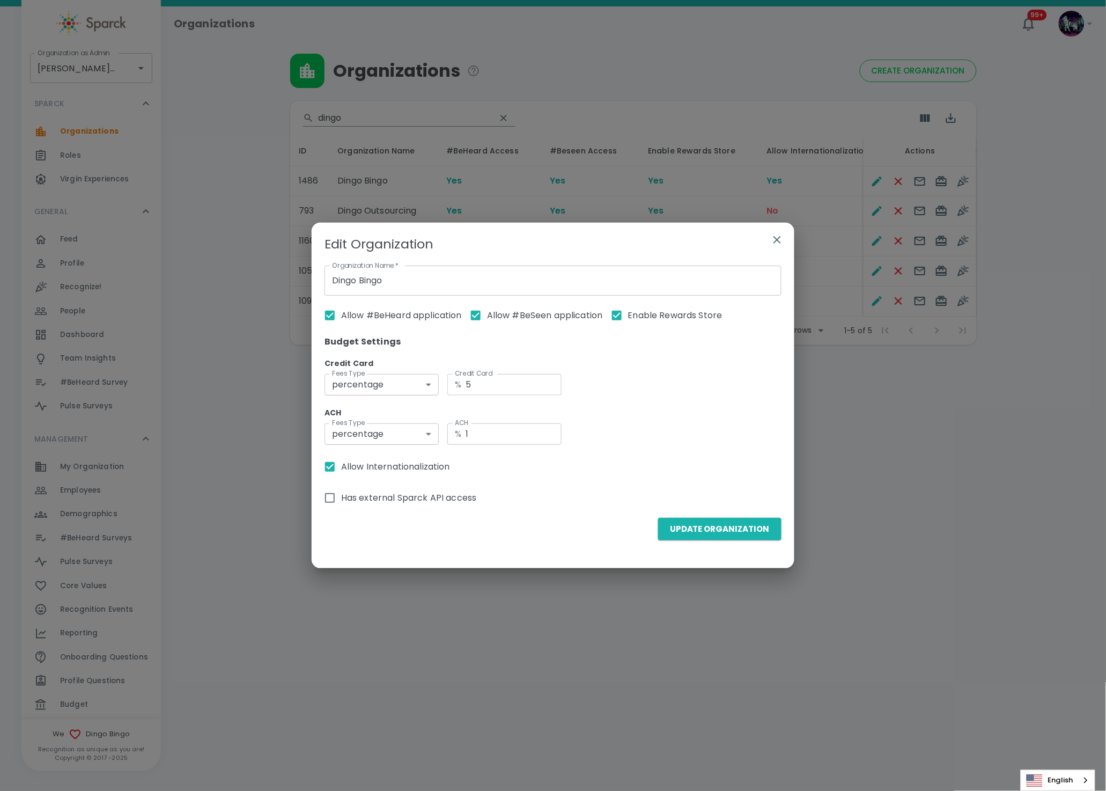
click at [372, 469] on span "Allow Internationalization" at bounding box center [395, 466] width 109 height 13
click at [341, 469] on input "Allow Internationalization" at bounding box center [330, 466] width 23 height 23
checkbox input "false"
click at [736, 527] on button "Update Organization" at bounding box center [719, 529] width 123 height 23
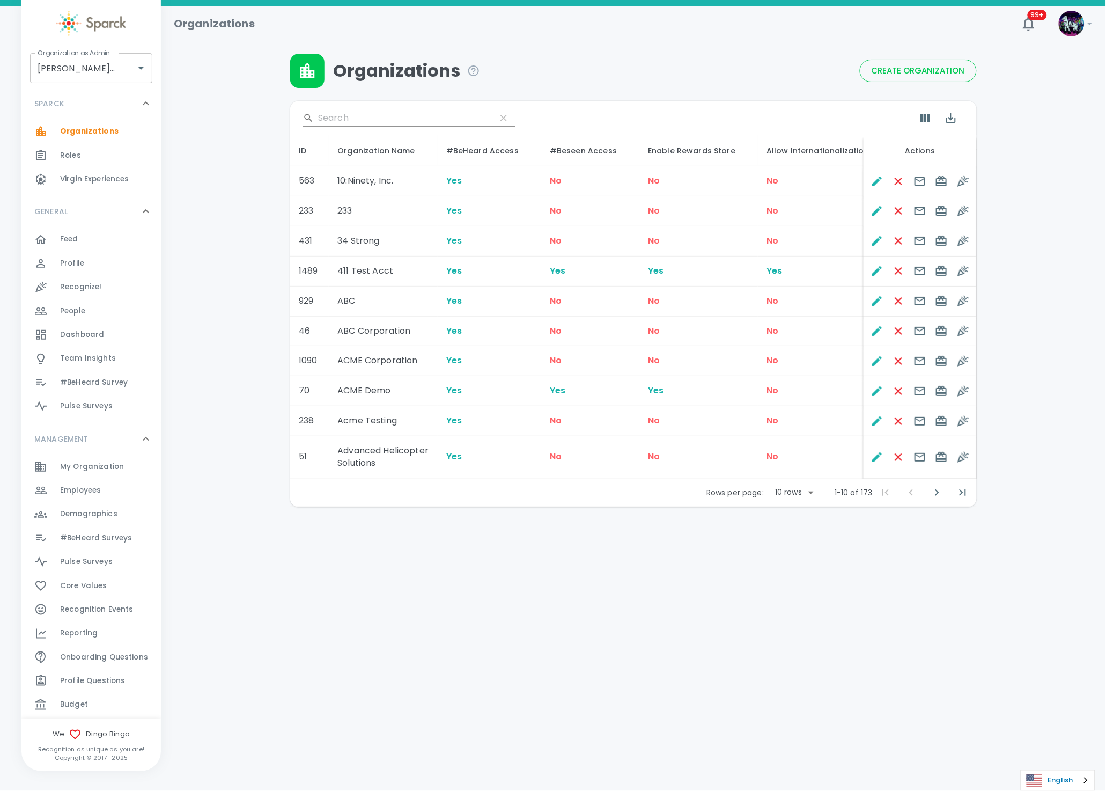
click at [1049, 779] on link "English" at bounding box center [1057, 780] width 73 height 20
click at [1054, 740] on link "العربية‏" at bounding box center [1048, 740] width 55 height 20
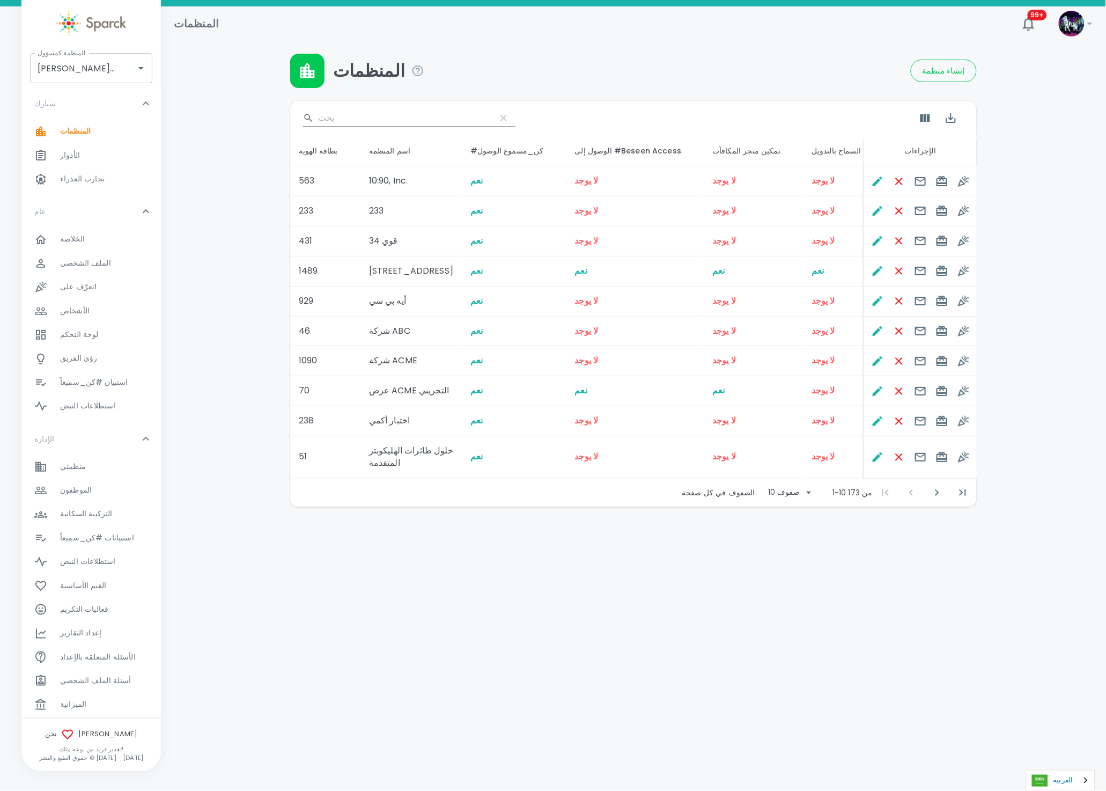
click at [1085, 790] on link "العربية‏" at bounding box center [1061, 780] width 68 height 20
click at [1064, 718] on link "English" at bounding box center [1051, 720] width 60 height 20
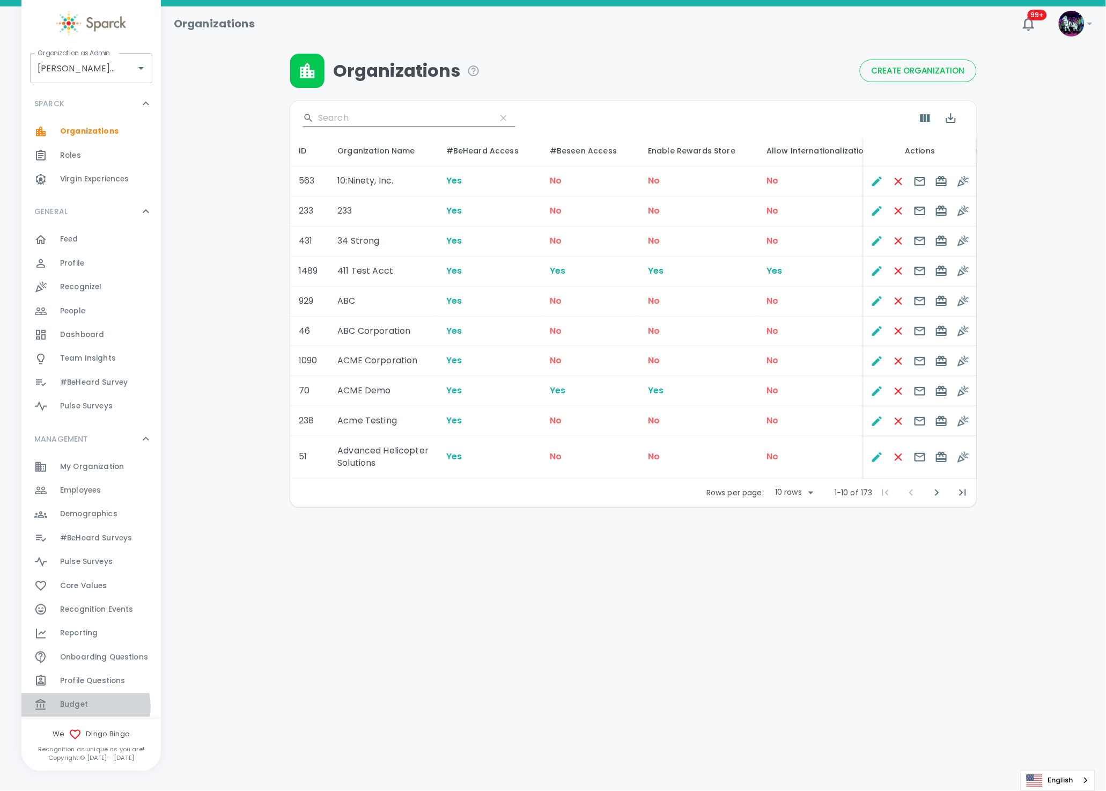
click at [82, 706] on span "Budget" at bounding box center [74, 704] width 28 height 11
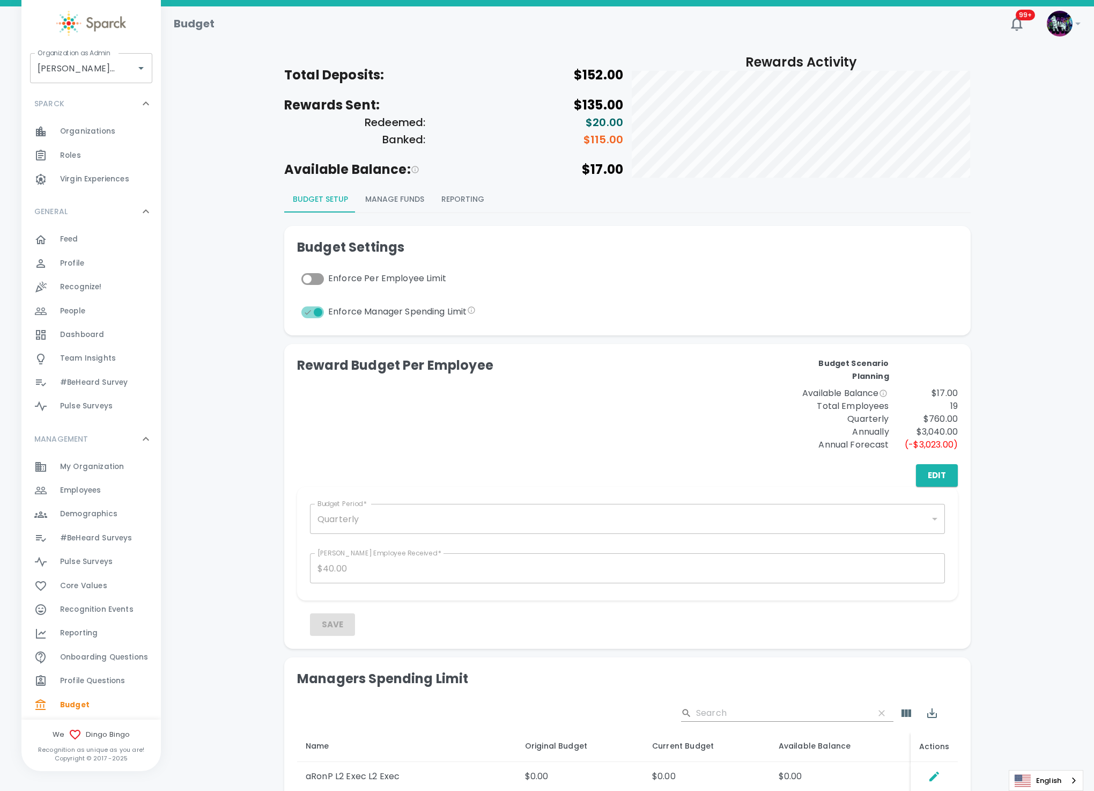
click at [545, 299] on div "Budget Settings Enforce Per Employee Limit Enforce Manager Spending Limit" at bounding box center [462, 281] width 330 height 84
click at [378, 199] on button "Manage Funds" at bounding box center [395, 200] width 76 height 26
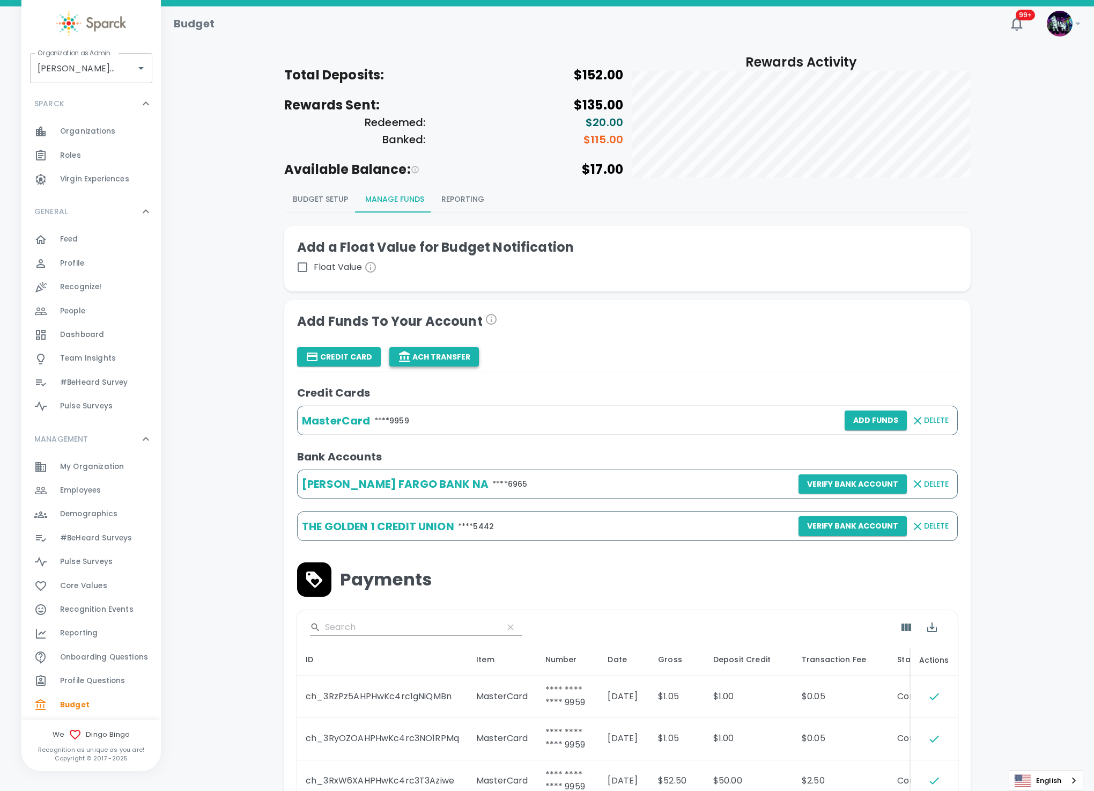
click at [447, 353] on button "ACH Transfer" at bounding box center [434, 357] width 90 height 20
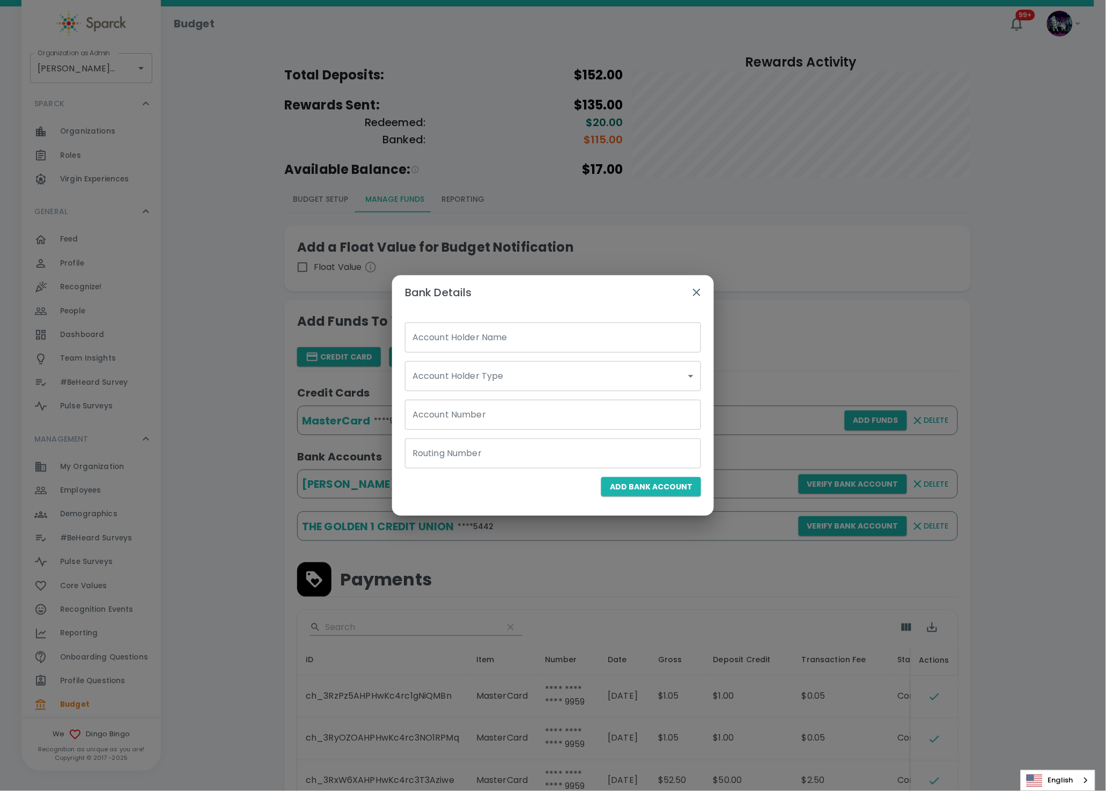
drag, startPoint x: 481, startPoint y: 337, endPoint x: 501, endPoint y: 330, distance: 21.5
click at [487, 336] on input "Account Holder Name" at bounding box center [553, 337] width 296 height 30
type input "Ron Thornburg"
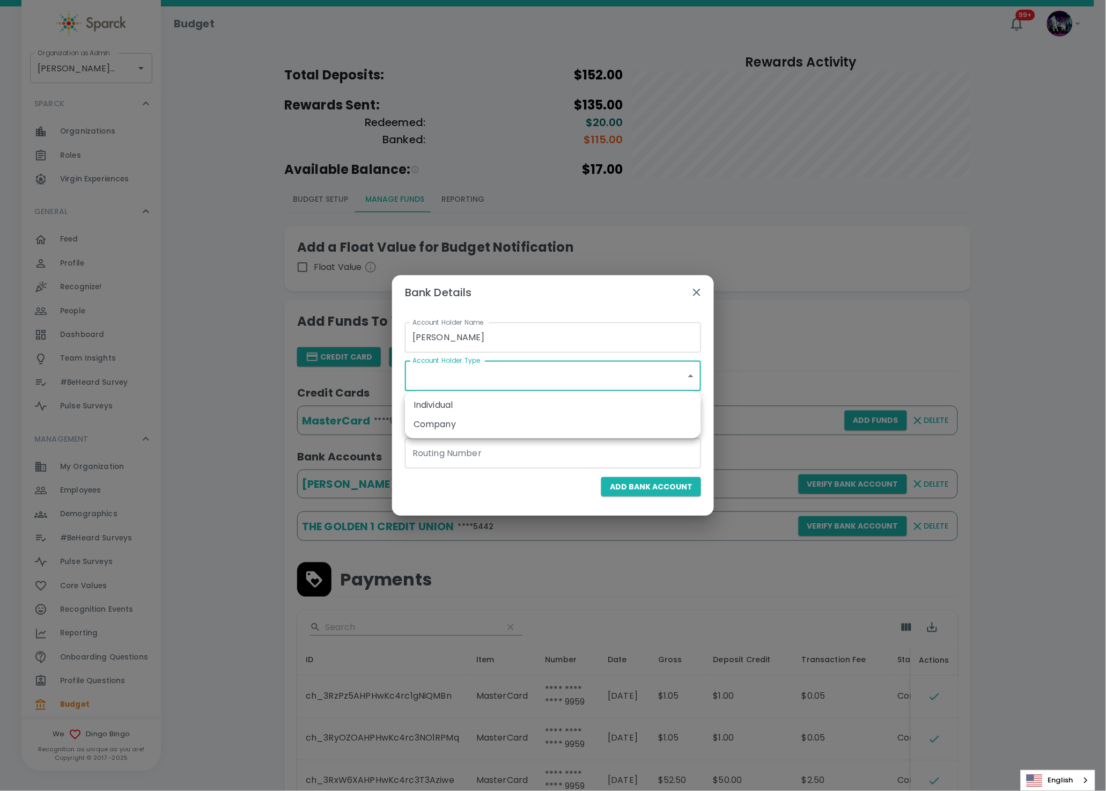
click at [510, 381] on body "Skip Navigation Budget 99+ ! Organization as Admin Dingo Bingo • 1486 Organizat…" at bounding box center [553, 507] width 1106 height 1014
click at [488, 401] on li "Individual" at bounding box center [553, 404] width 296 height 19
type input "individual"
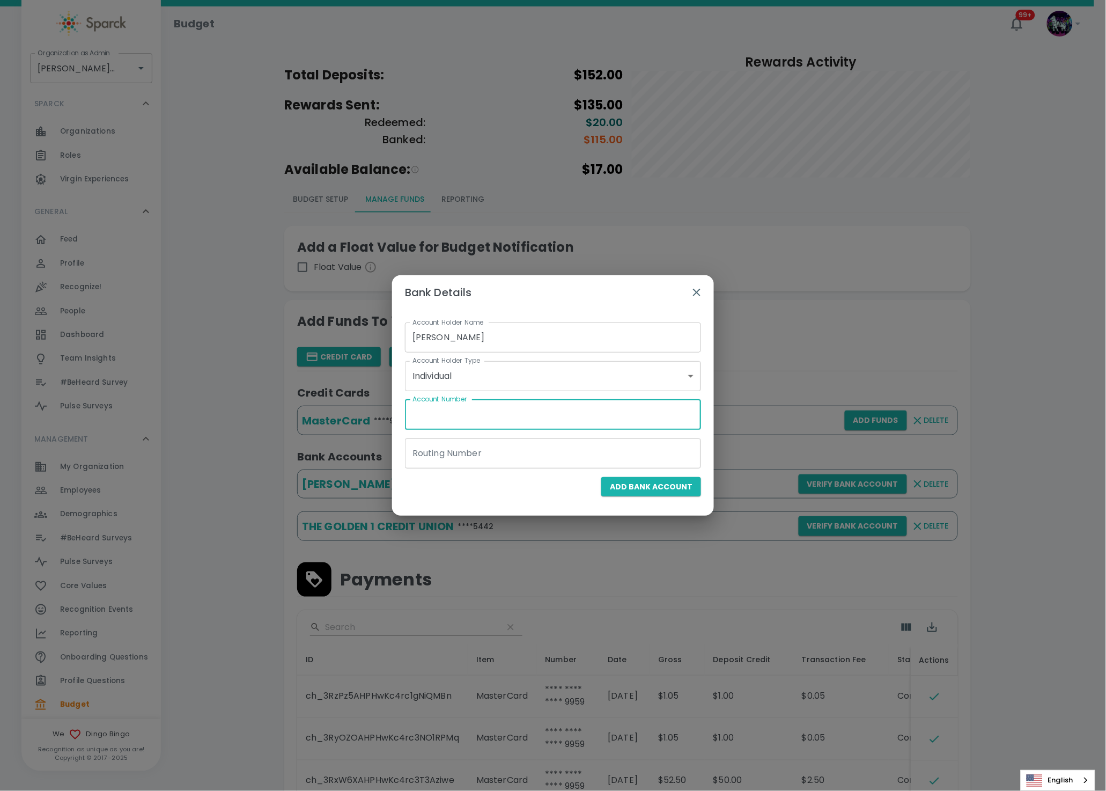
click at [481, 415] on input "Account Number" at bounding box center [553, 415] width 296 height 30
click at [691, 298] on icon "button" at bounding box center [696, 292] width 13 height 13
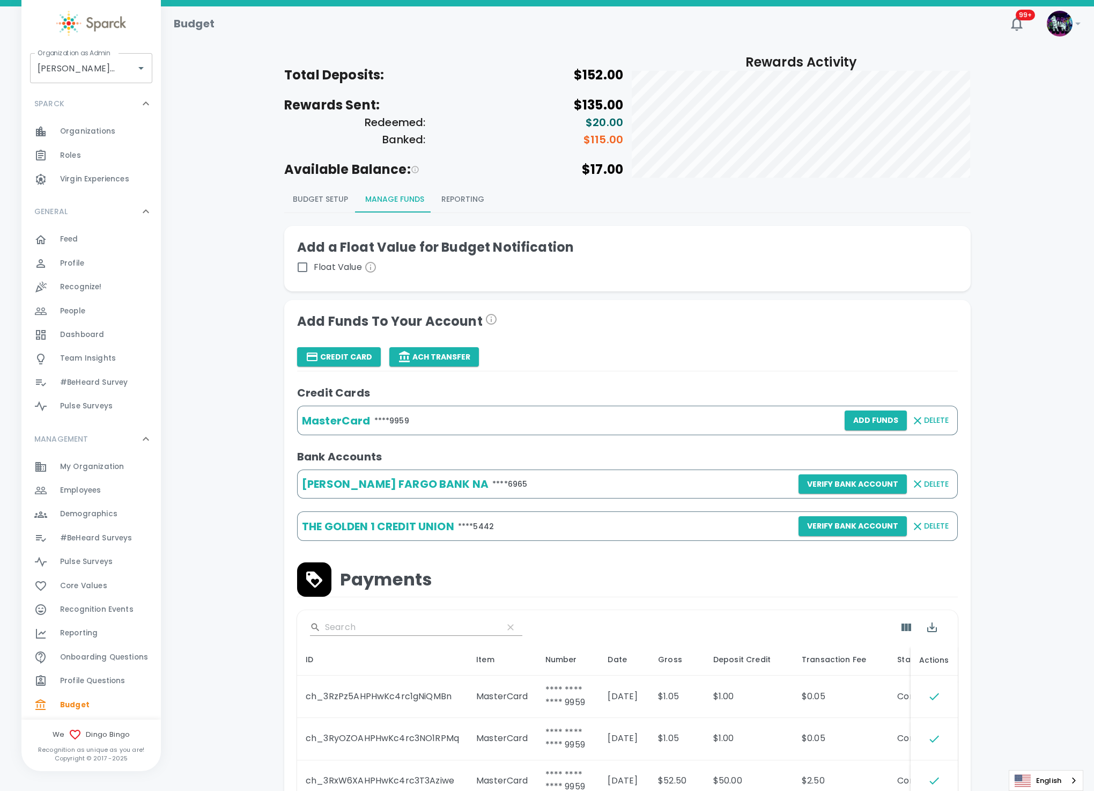
click at [939, 487] on span "Delete" at bounding box center [936, 483] width 25 height 13
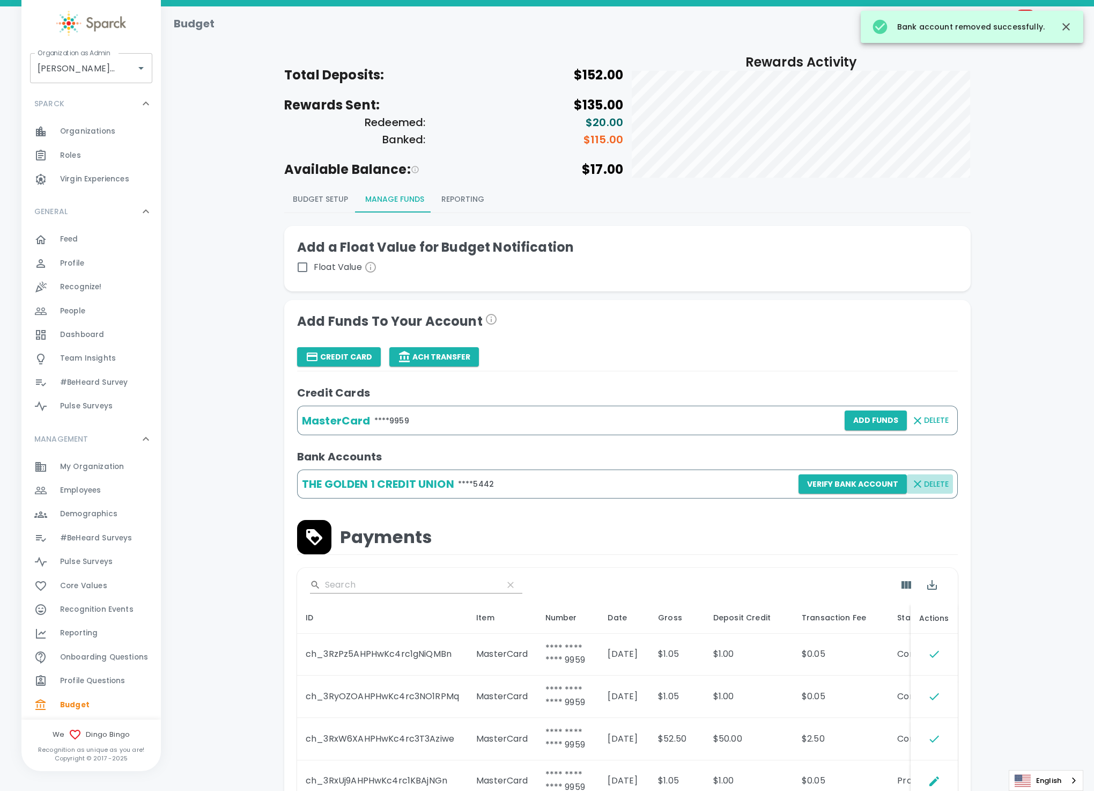
click at [936, 484] on span "Delete" at bounding box center [936, 483] width 25 height 13
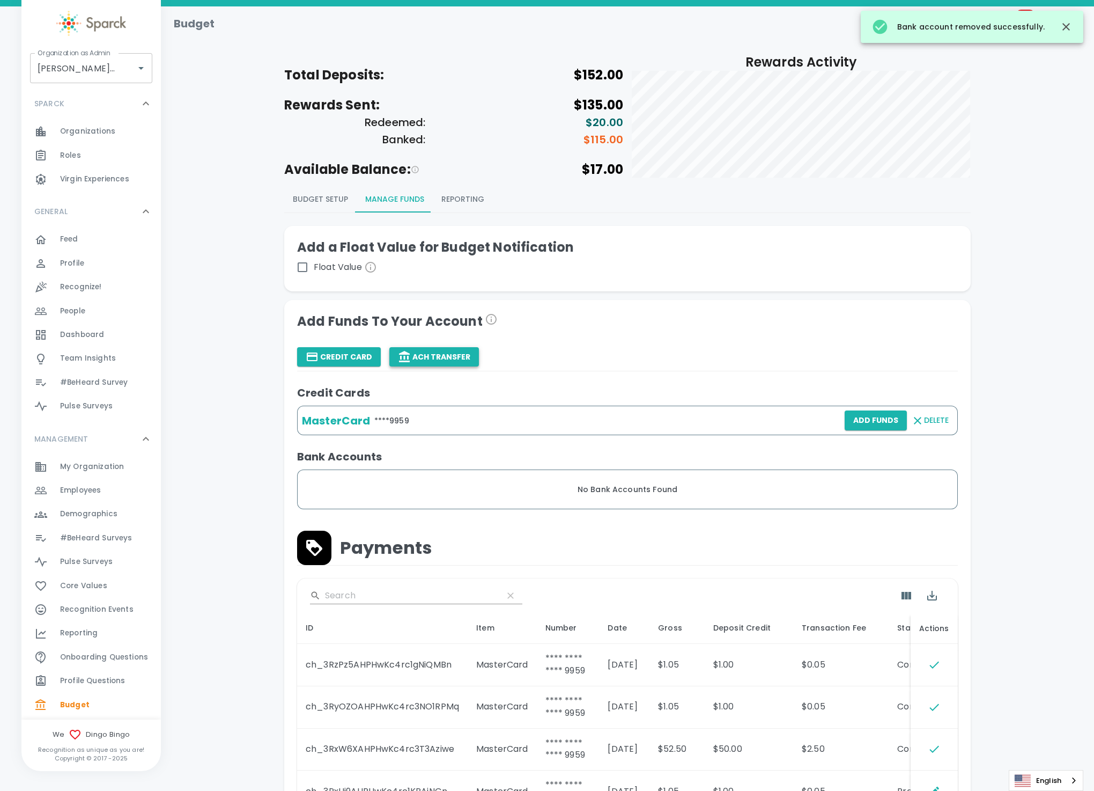
click at [439, 359] on button "ACH Transfer" at bounding box center [434, 357] width 90 height 20
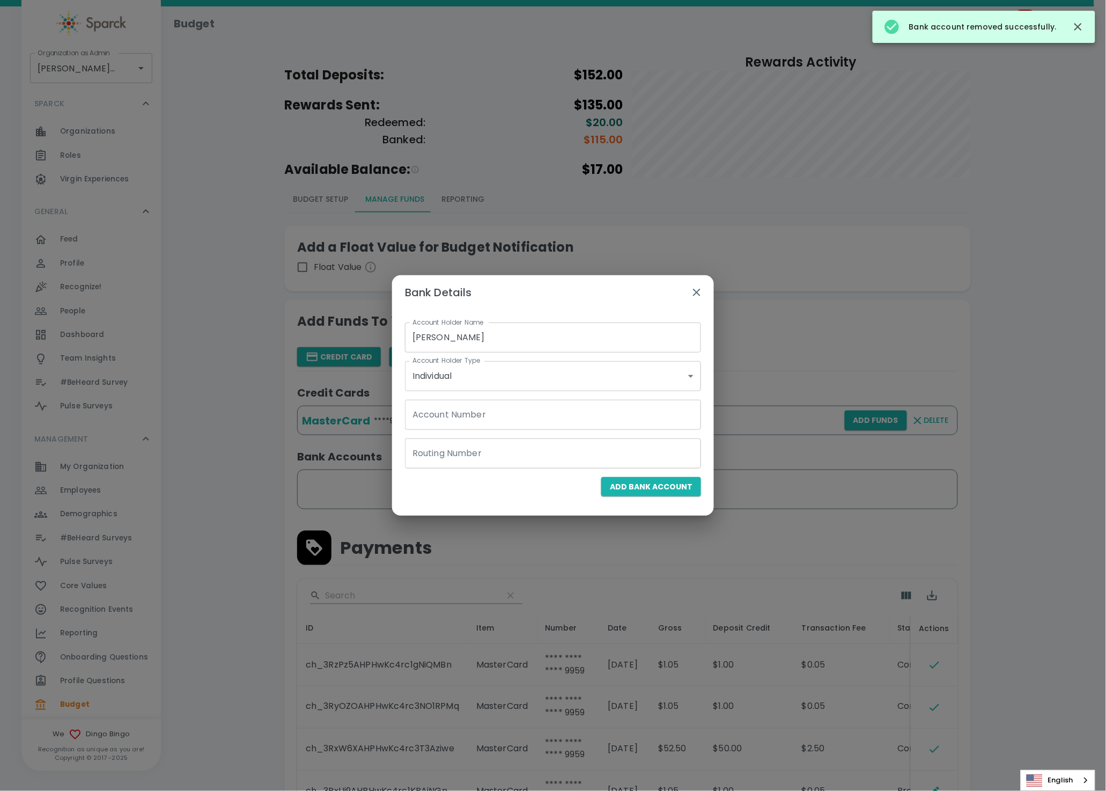
click at [462, 415] on input "Account Number" at bounding box center [553, 415] width 296 height 30
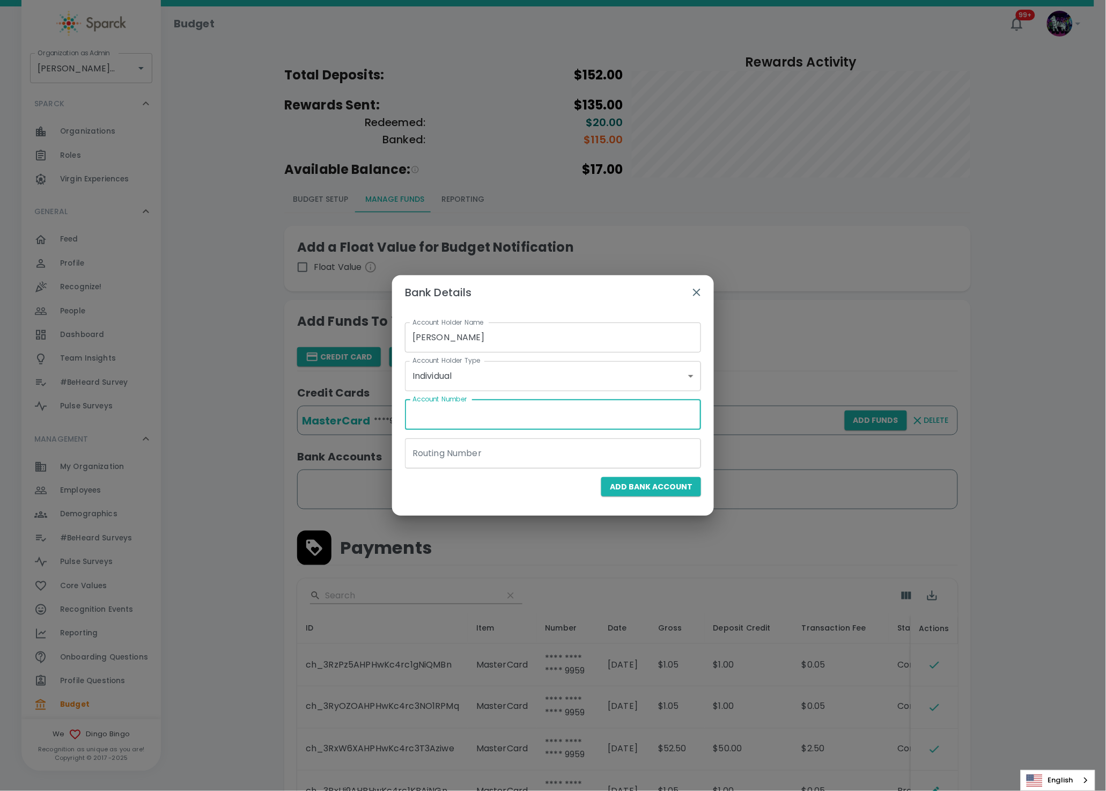
click at [514, 410] on input "Account Number" at bounding box center [553, 415] width 296 height 30
paste input "8441266965"
type input "8441266965"
click at [491, 456] on input "Routing Number" at bounding box center [553, 453] width 296 height 30
paste input "121042882"
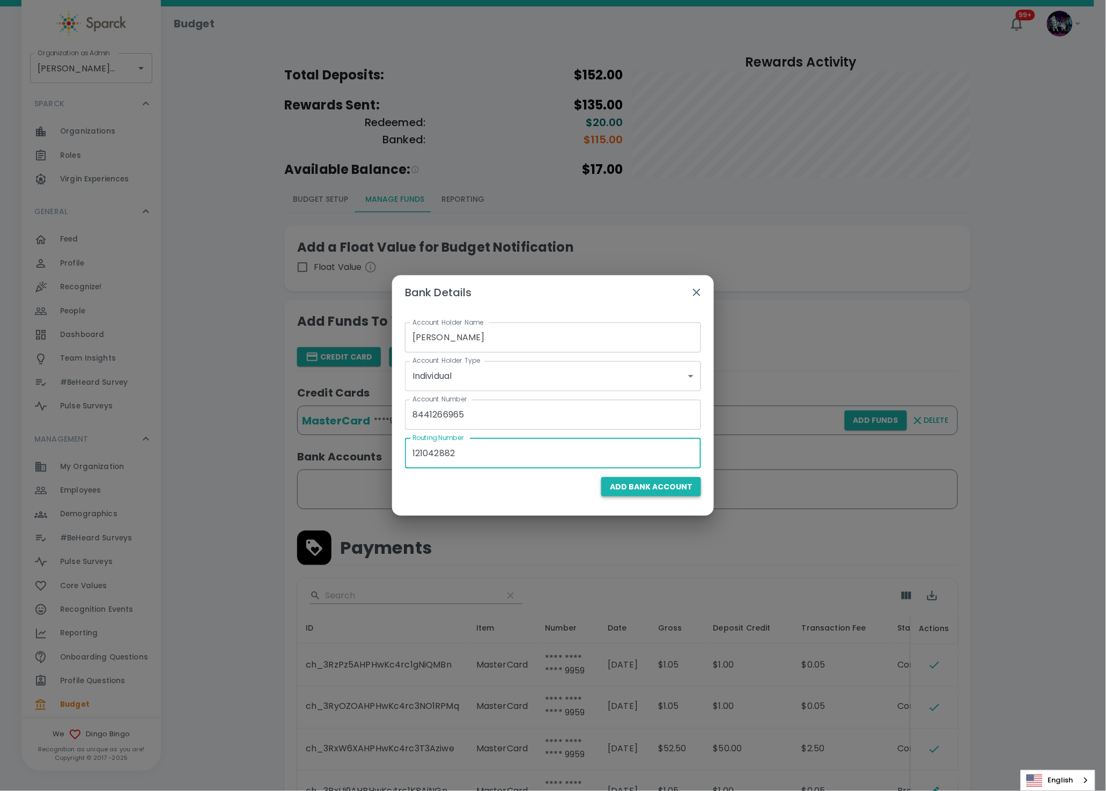
type input "121042882"
click at [666, 485] on span "Add Bank Account" at bounding box center [651, 486] width 83 height 13
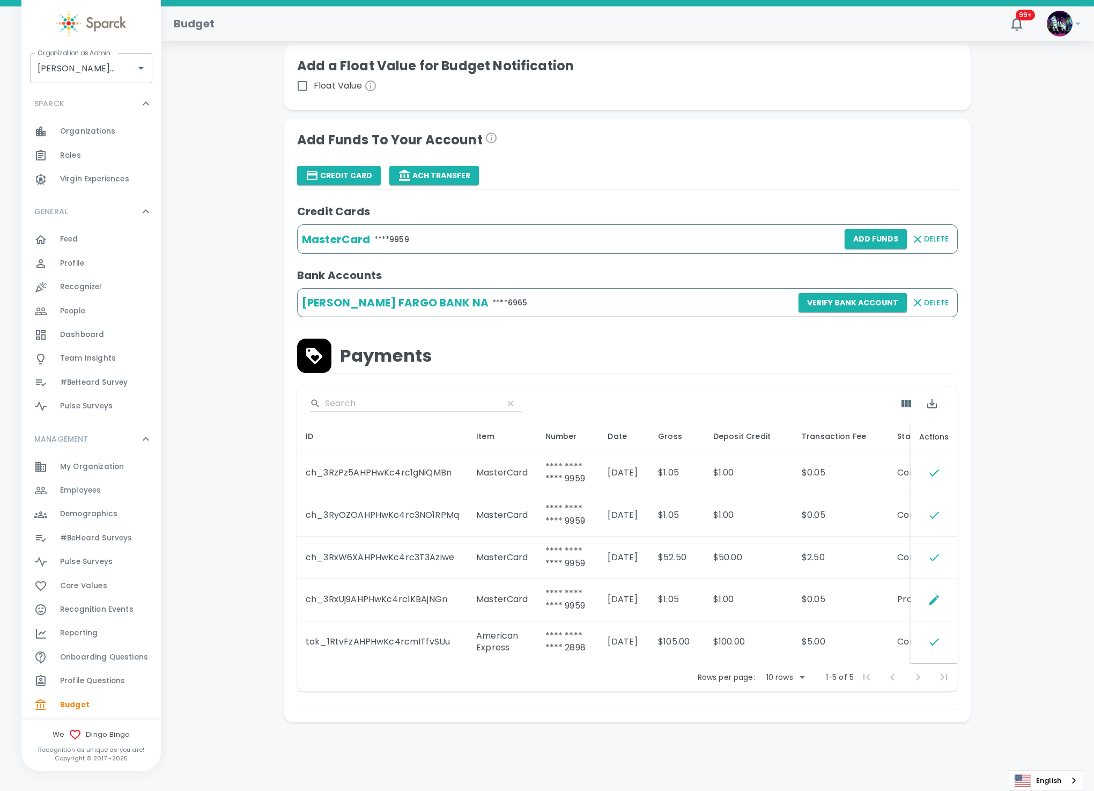
scroll to position [105, 0]
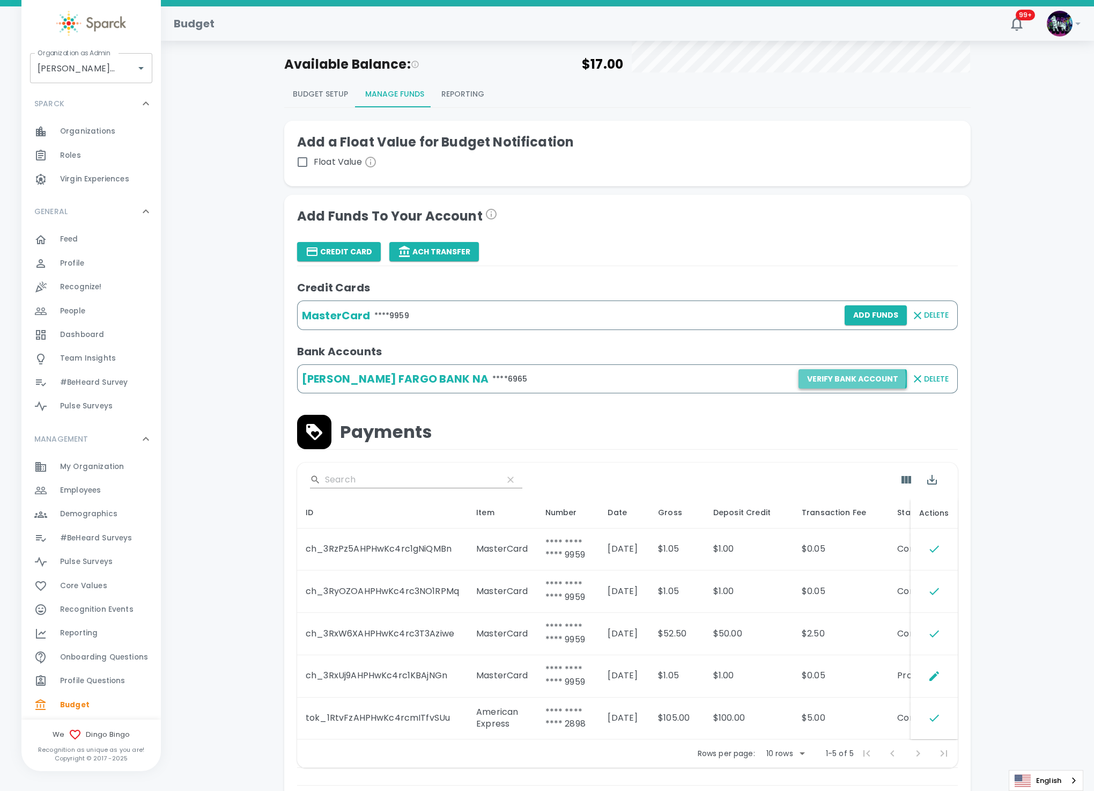
click at [847, 379] on button "Verify Bank Account" at bounding box center [853, 379] width 108 height 20
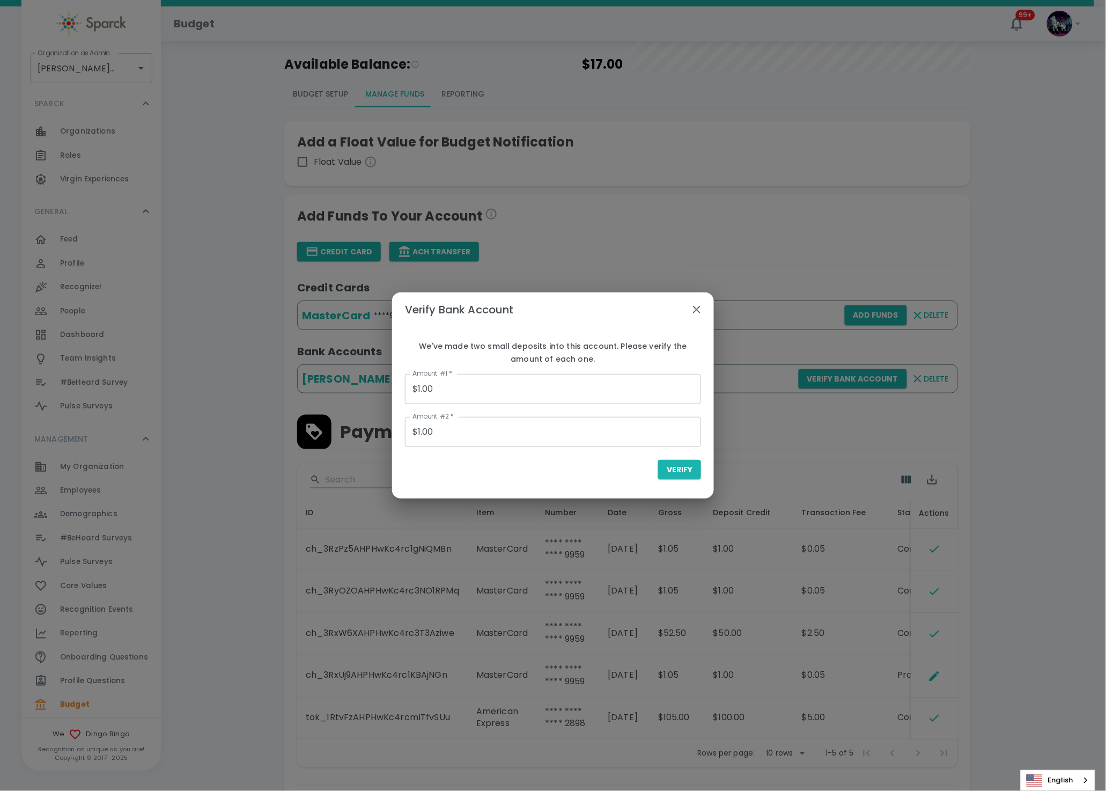
click at [614, 249] on div "Verify Bank Account We've made two small deposits into this account. Please ver…" at bounding box center [553, 395] width 1106 height 791
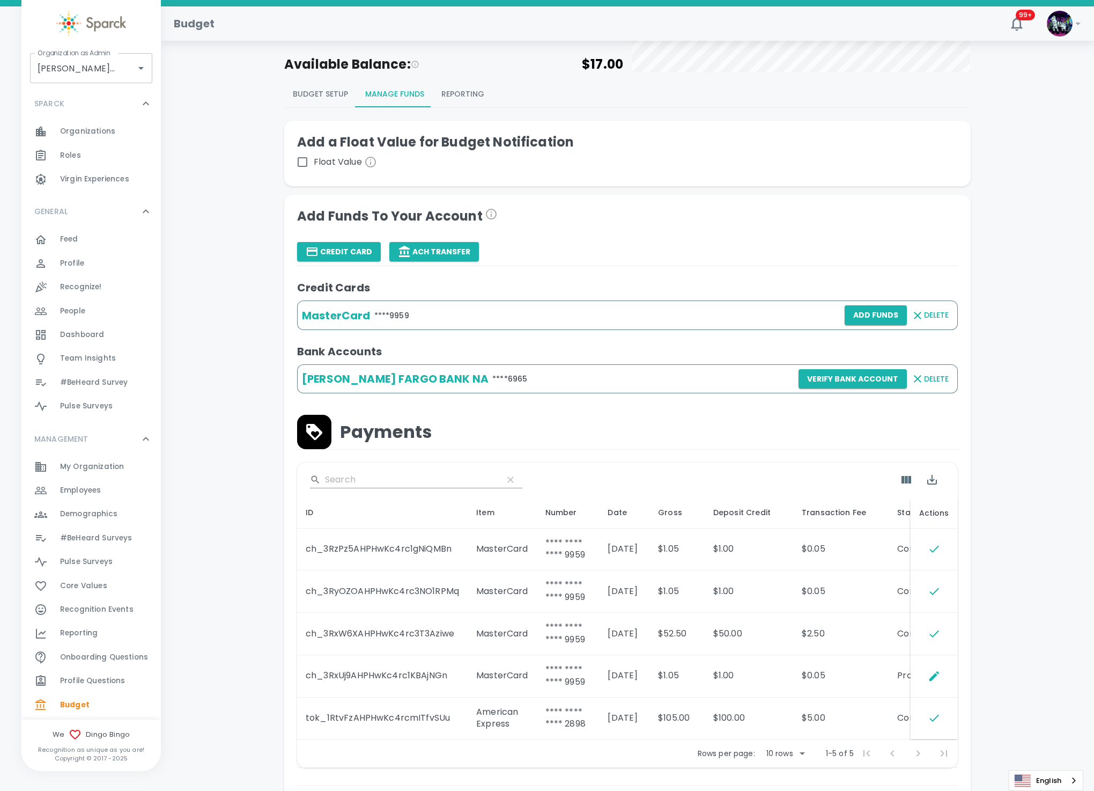
click at [720, 256] on div "Credit Card ACH Transfer" at bounding box center [627, 252] width 661 height 20
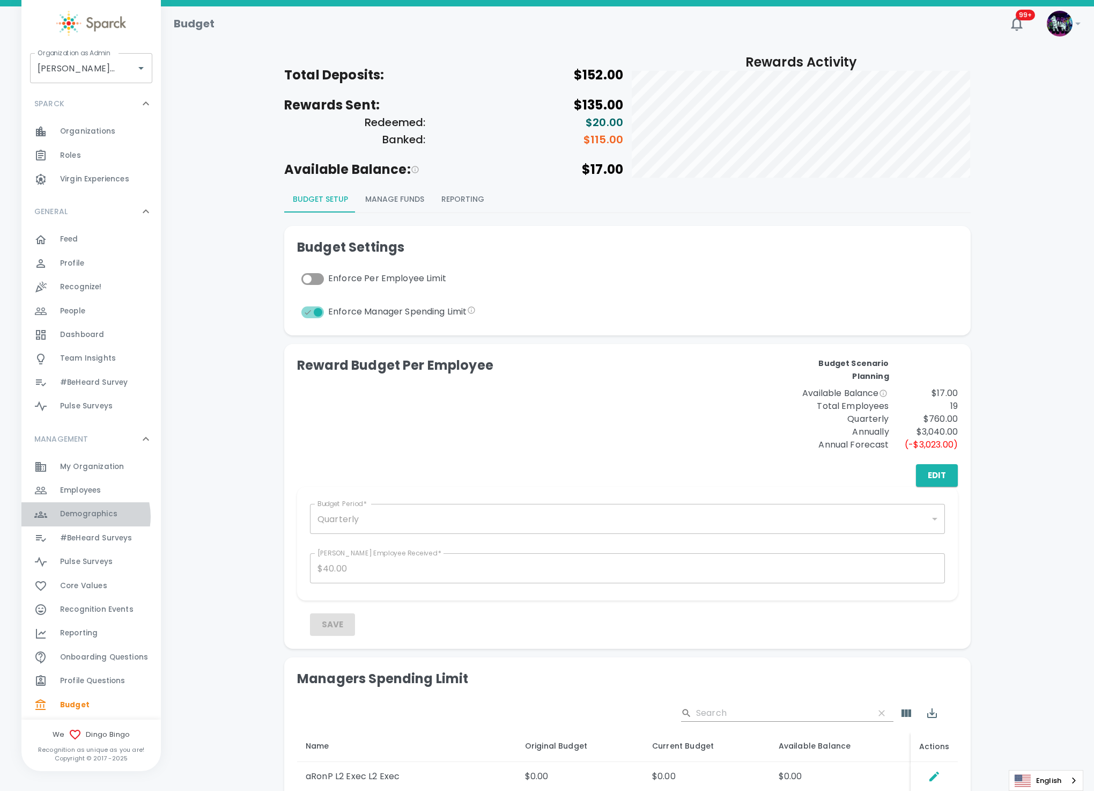
click at [82, 516] on span "Demographics" at bounding box center [88, 513] width 57 height 11
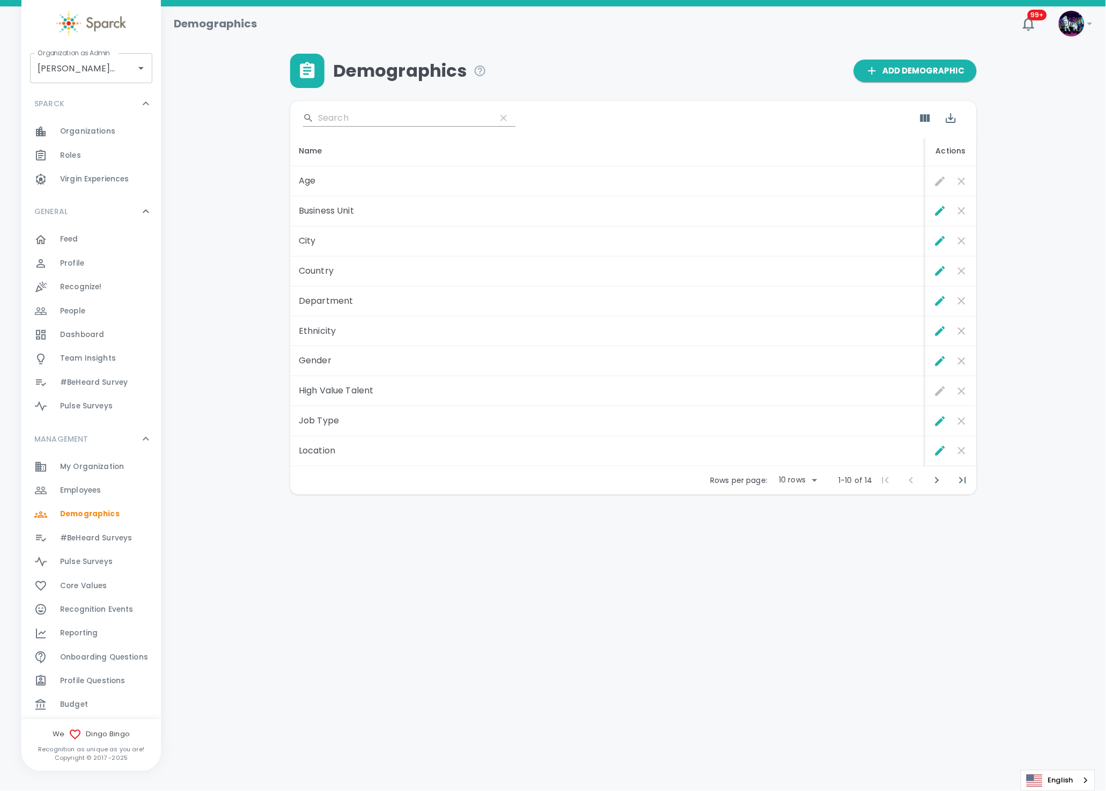
click at [98, 252] on div "Profile 0" at bounding box center [90, 264] width 139 height 24
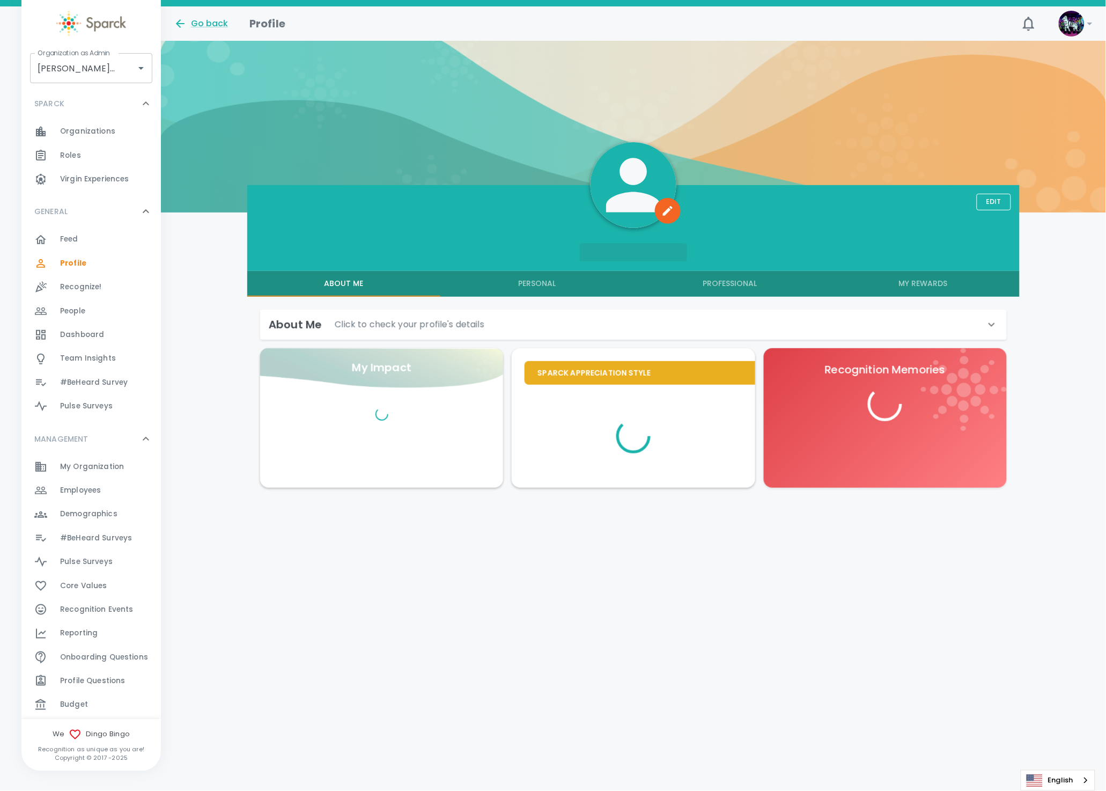
click at [101, 244] on div "Feed 0" at bounding box center [110, 239] width 101 height 15
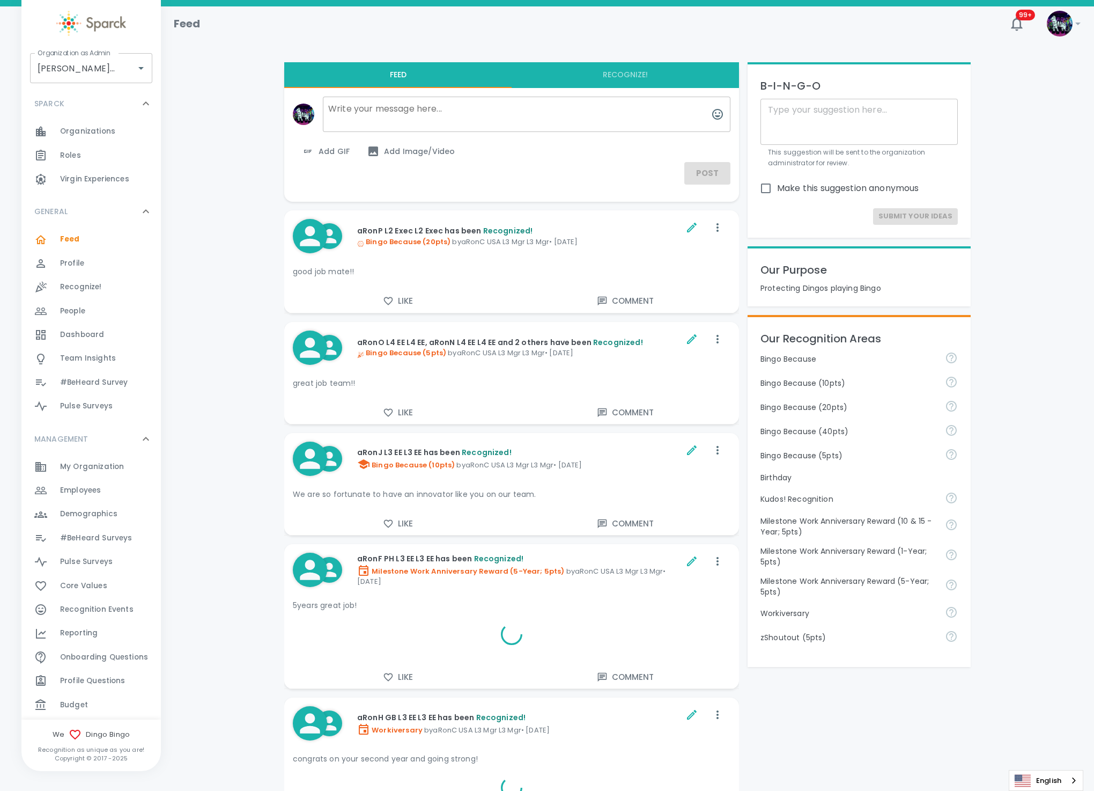
click at [104, 336] on div "Dashboard 0" at bounding box center [110, 334] width 101 height 15
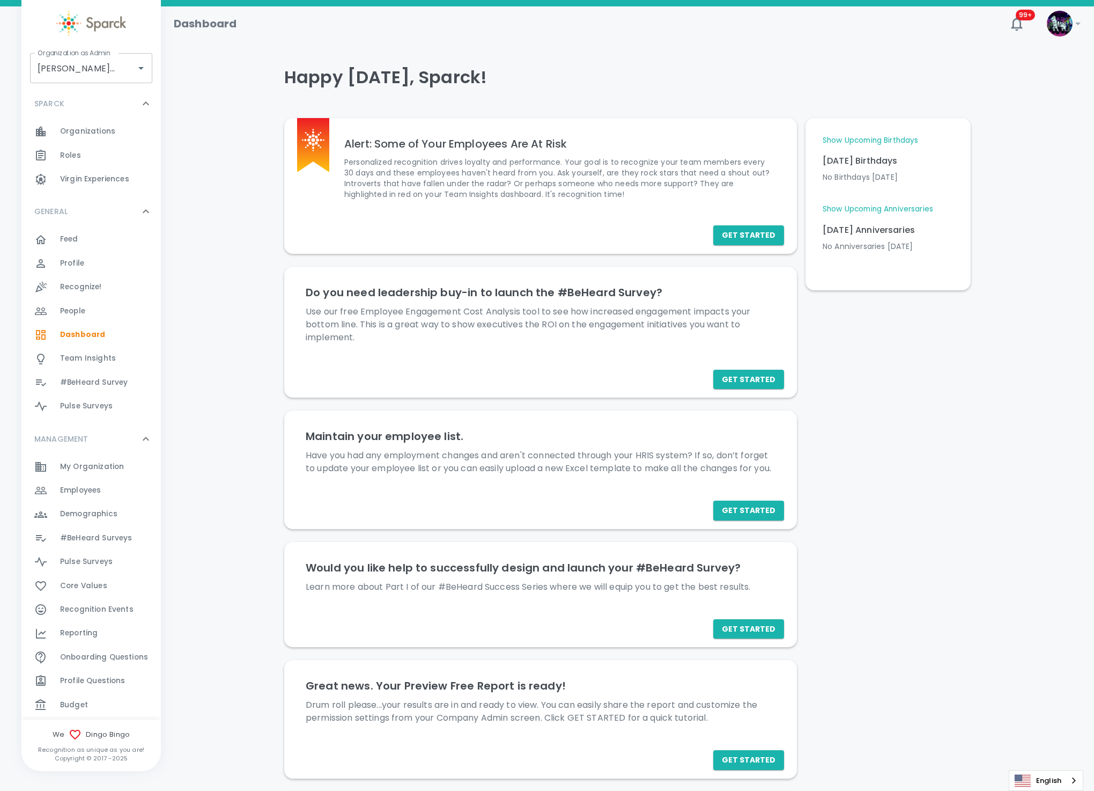
click at [867, 211] on link "Show Upcoming Anniversaries" at bounding box center [878, 209] width 110 height 11
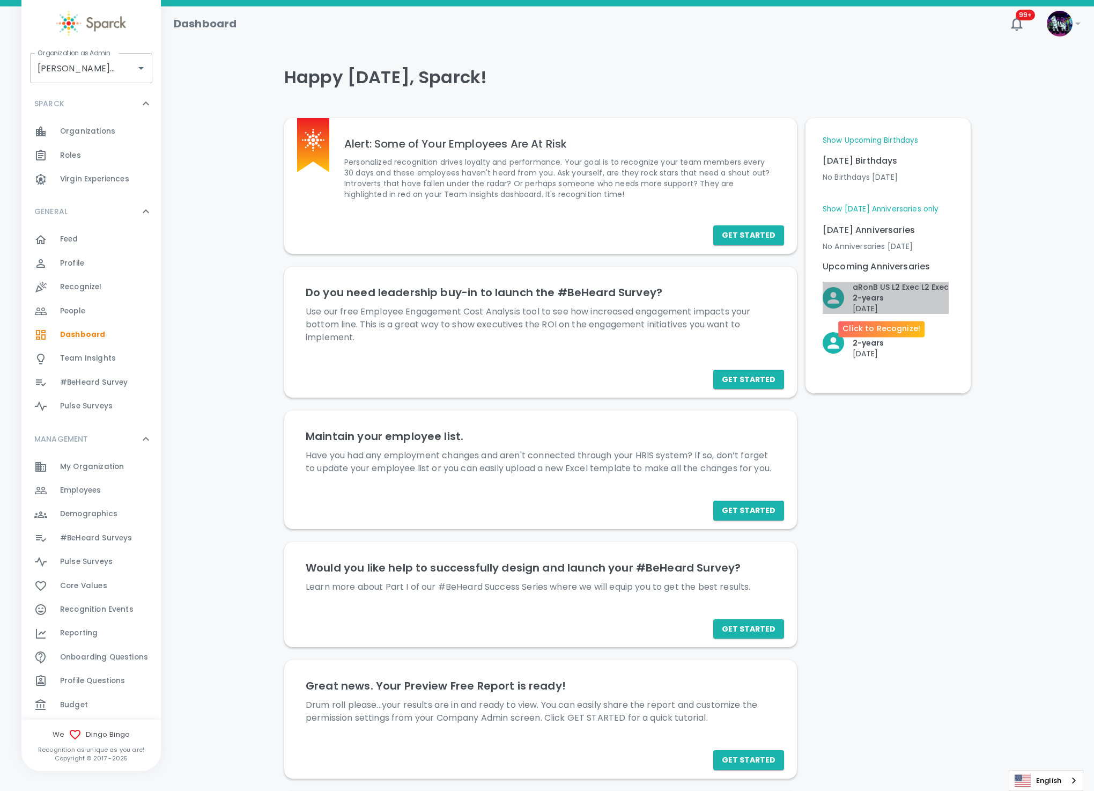
drag, startPoint x: 888, startPoint y: 299, endPoint x: 873, endPoint y: 299, distance: 15.0
click at [873, 299] on p "2- years" at bounding box center [901, 297] width 96 height 11
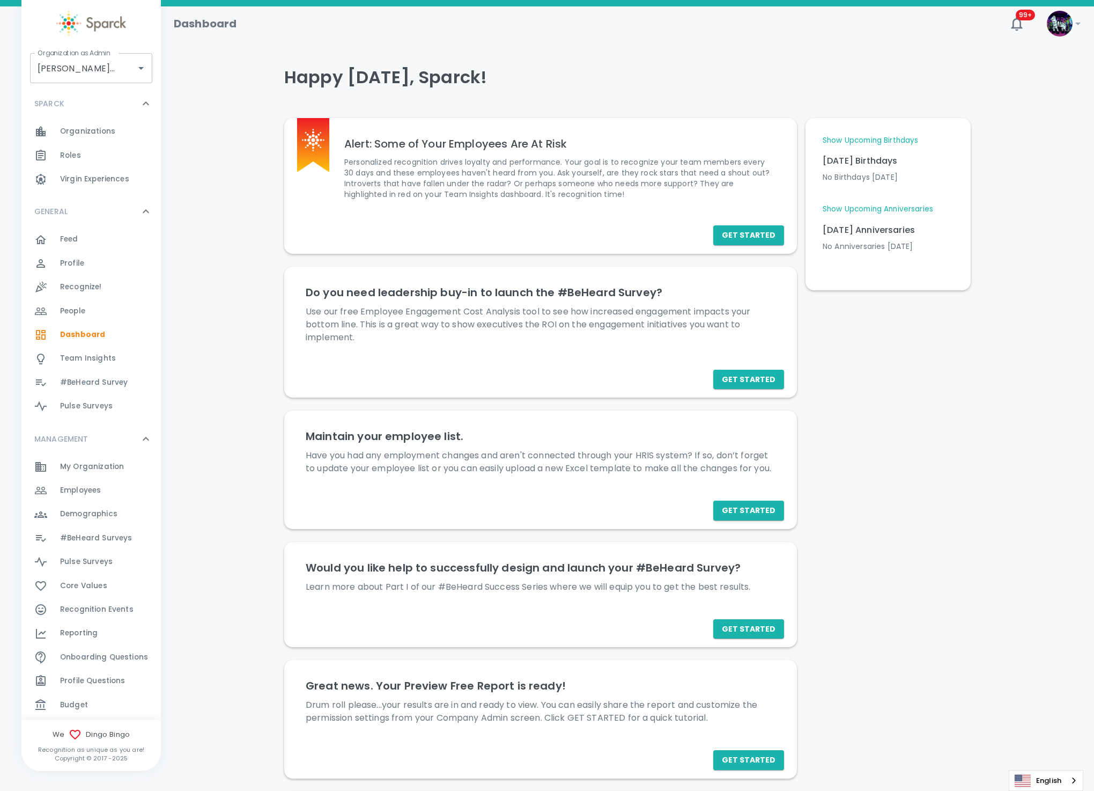
click at [847, 210] on link "Show Upcoming Anniversaries" at bounding box center [878, 209] width 110 height 11
click at [82, 70] on input "Dingo Bingo • 1486" at bounding box center [76, 68] width 83 height 20
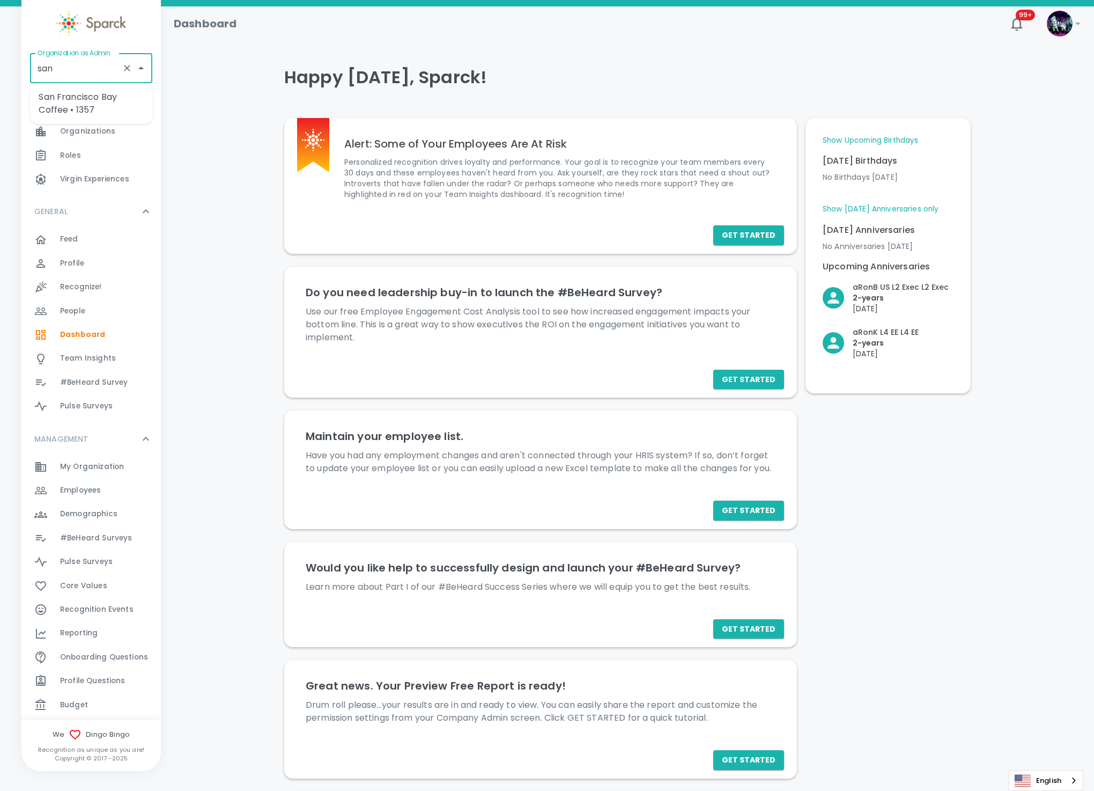
click at [73, 100] on li "San Francisco Bay Coffee • 1357" at bounding box center [91, 103] width 122 height 32
type input "San Francisco Bay Coffee • 1357"
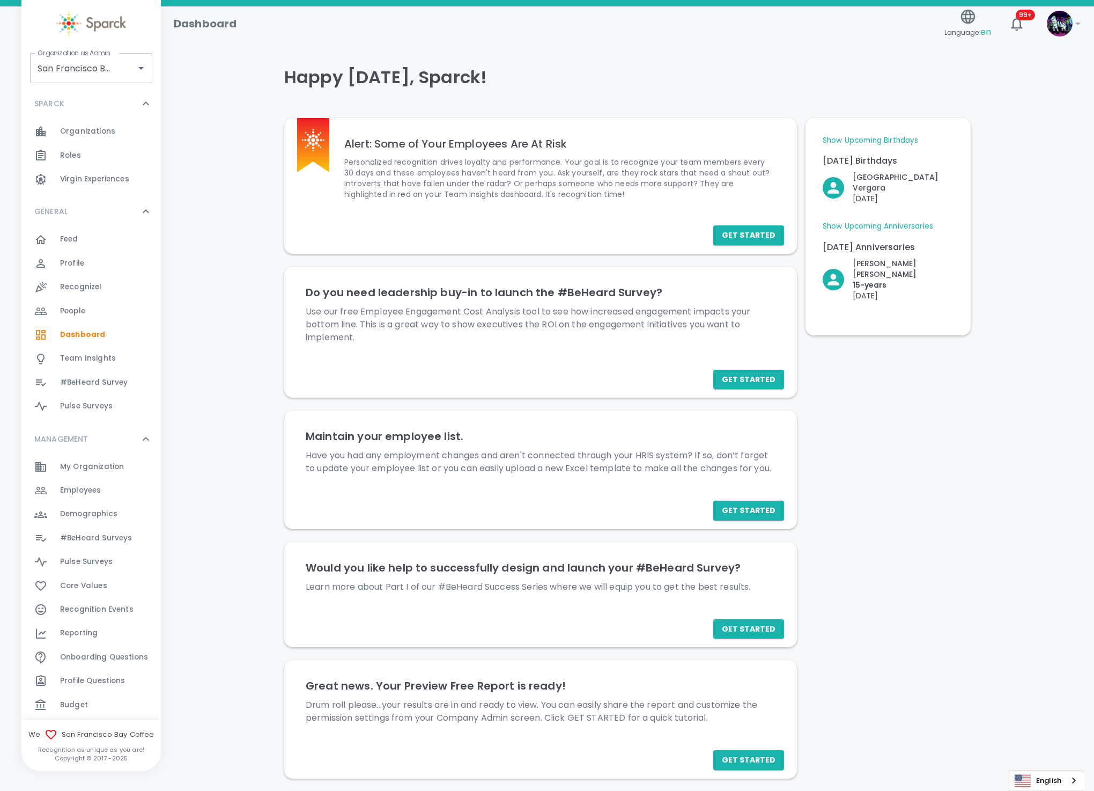
click at [892, 221] on link "Show Upcoming Anniversaries" at bounding box center [878, 226] width 110 height 11
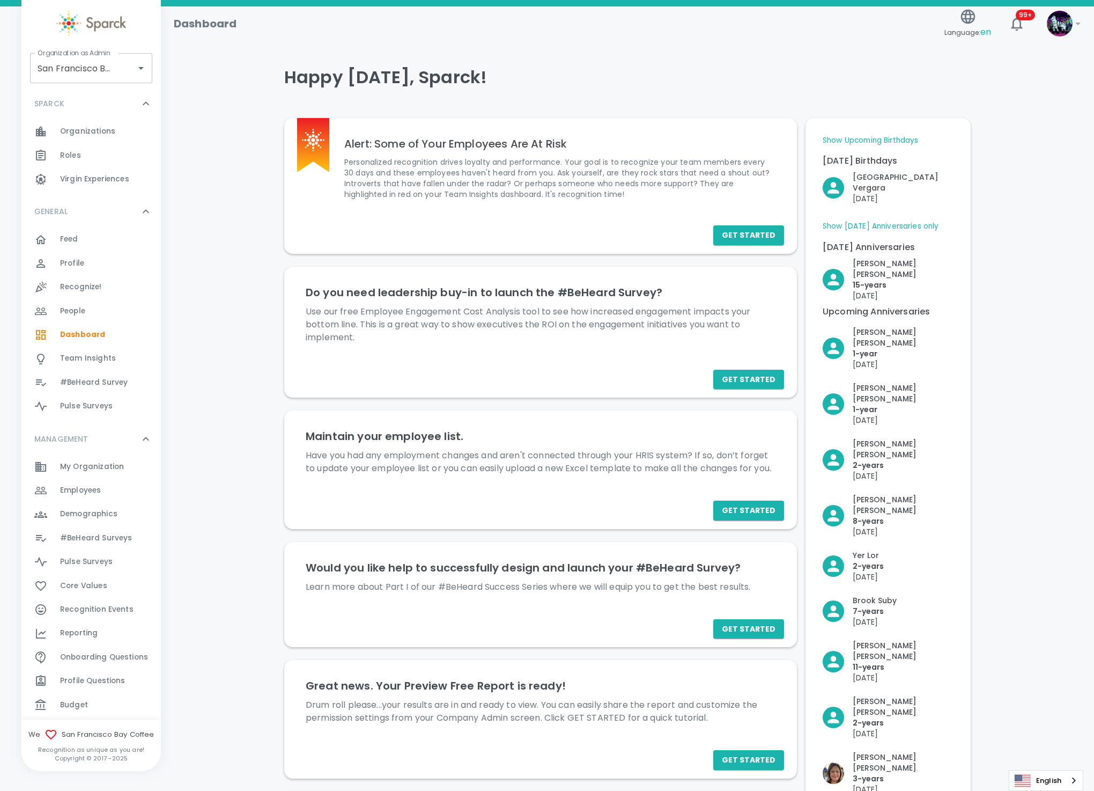
click at [265, 536] on div "Happy Monday, Sparck! Alert: Some of Your Employees Are At Risk Personalized re…" at bounding box center [628, 525] width 908 height 943
click at [98, 69] on input "San Francisco Bay Coffee • 1357" at bounding box center [76, 68] width 83 height 20
click at [117, 98] on li "[US_STATE] Tech Credit Union • 760" at bounding box center [91, 103] width 122 height 32
type input "[US_STATE] Tech Credit Union • 760"
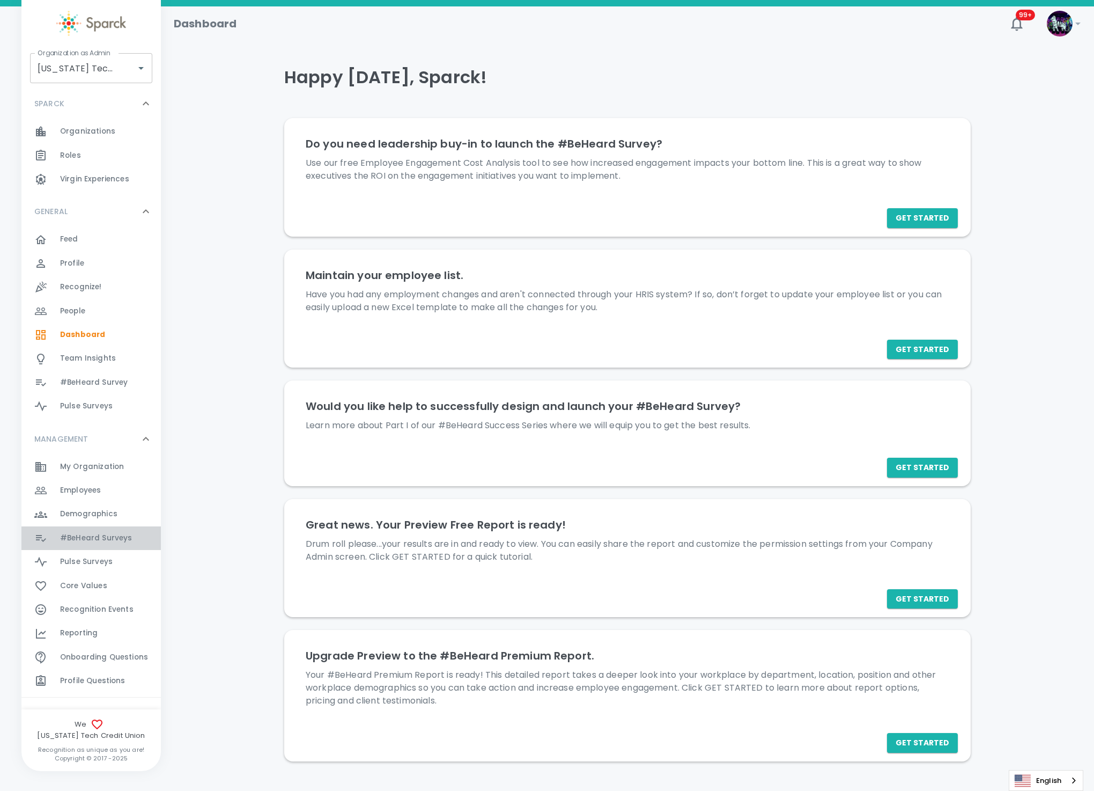
click at [111, 536] on span "#BeHeard Surveys" at bounding box center [96, 538] width 72 height 11
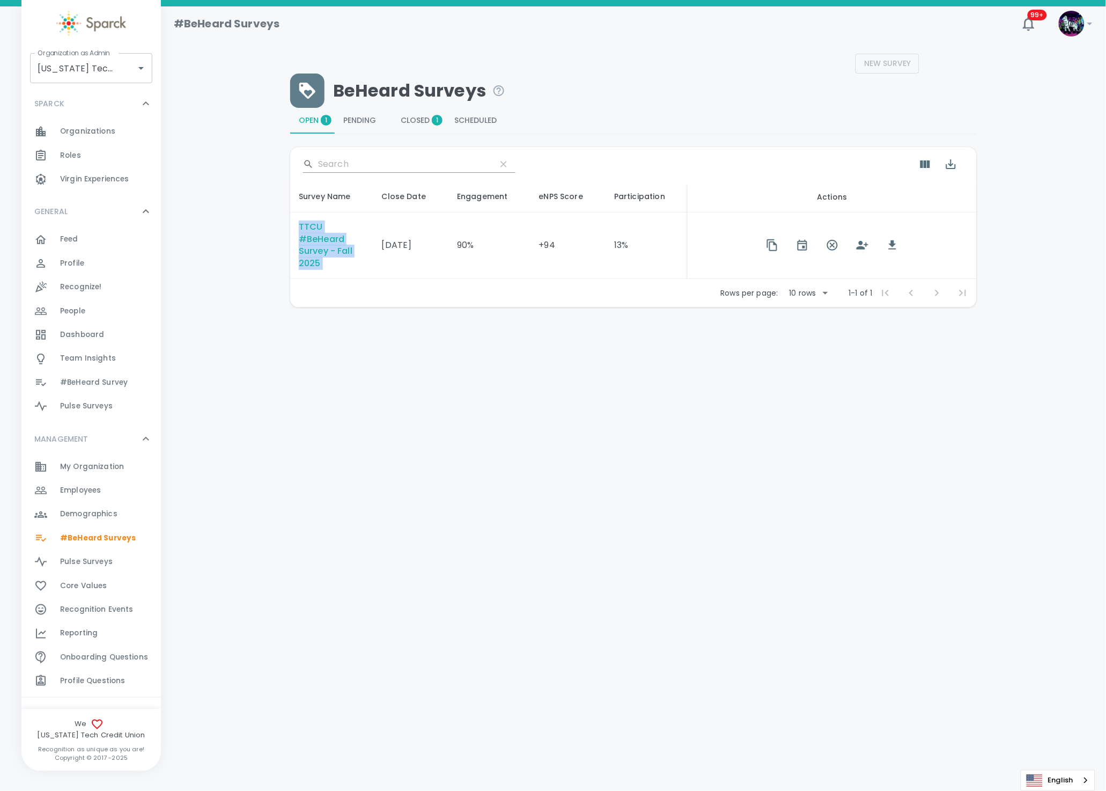
drag, startPoint x: 334, startPoint y: 270, endPoint x: 290, endPoint y: 230, distance: 59.6
click at [290, 230] on td "TTCU #BeHeard Survey - Fall 2025" at bounding box center [331, 245] width 83 height 67
copy div "TTCU #BeHeard Survey - Fall 2025"
